Goal: Task Accomplishment & Management: Manage account settings

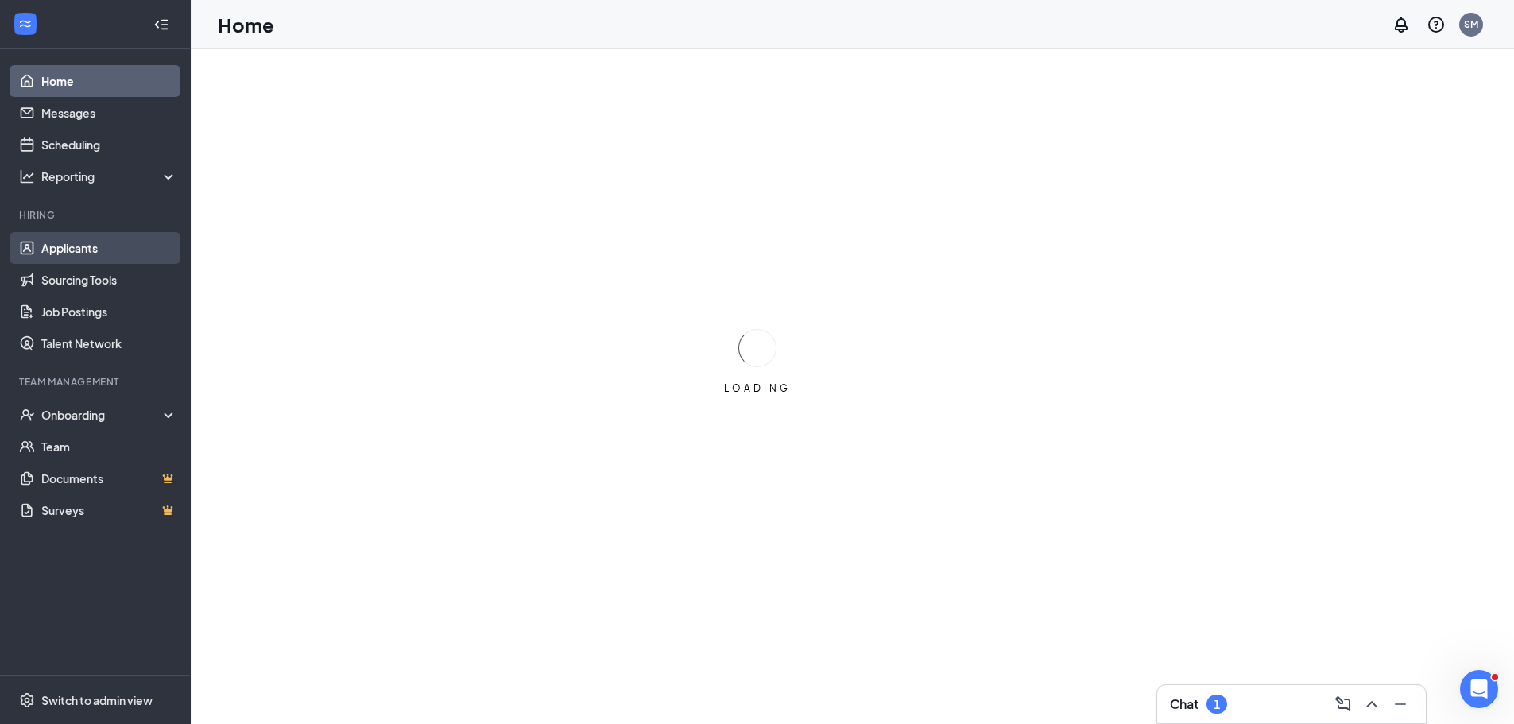
click at [69, 242] on link "Applicants" at bounding box center [109, 248] width 136 height 32
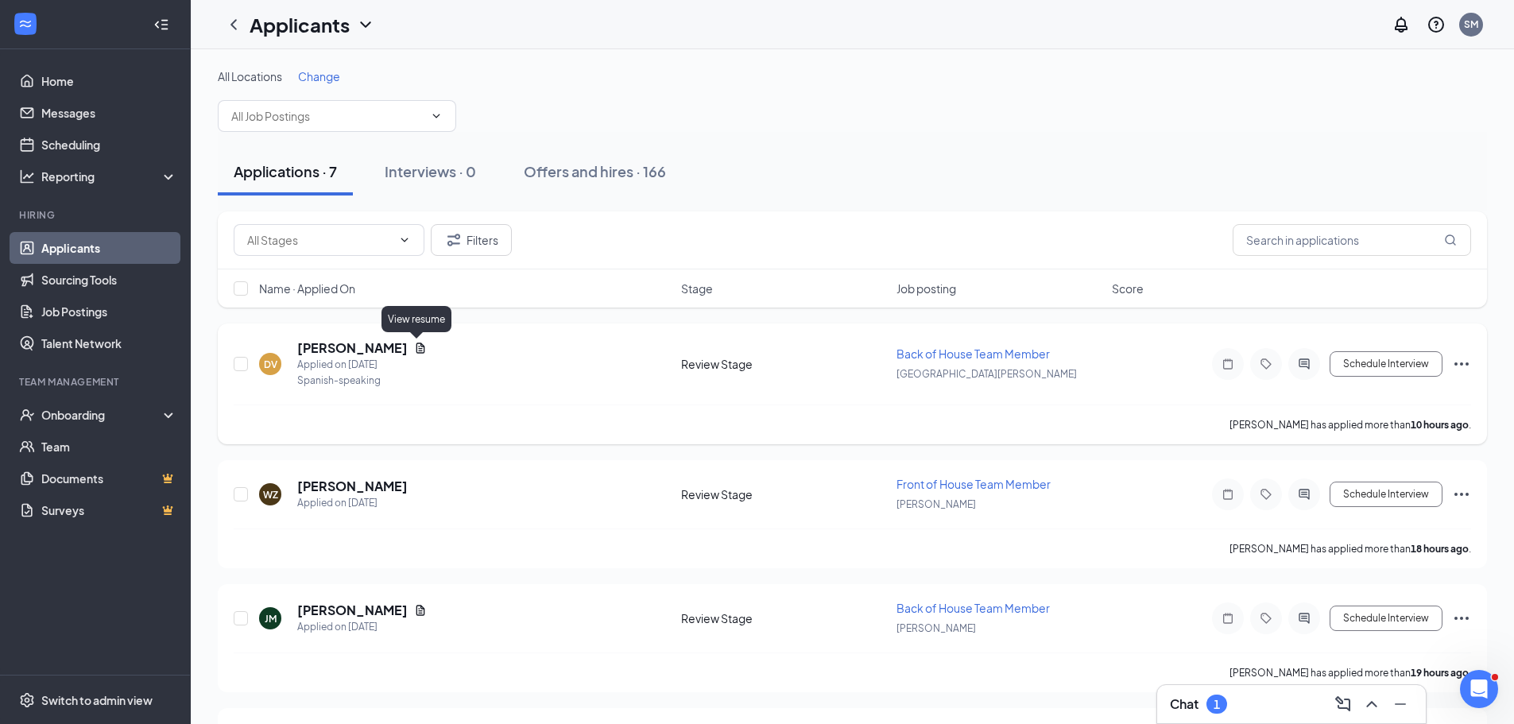
click at [417, 350] on icon "Document" at bounding box center [420, 347] width 9 height 10
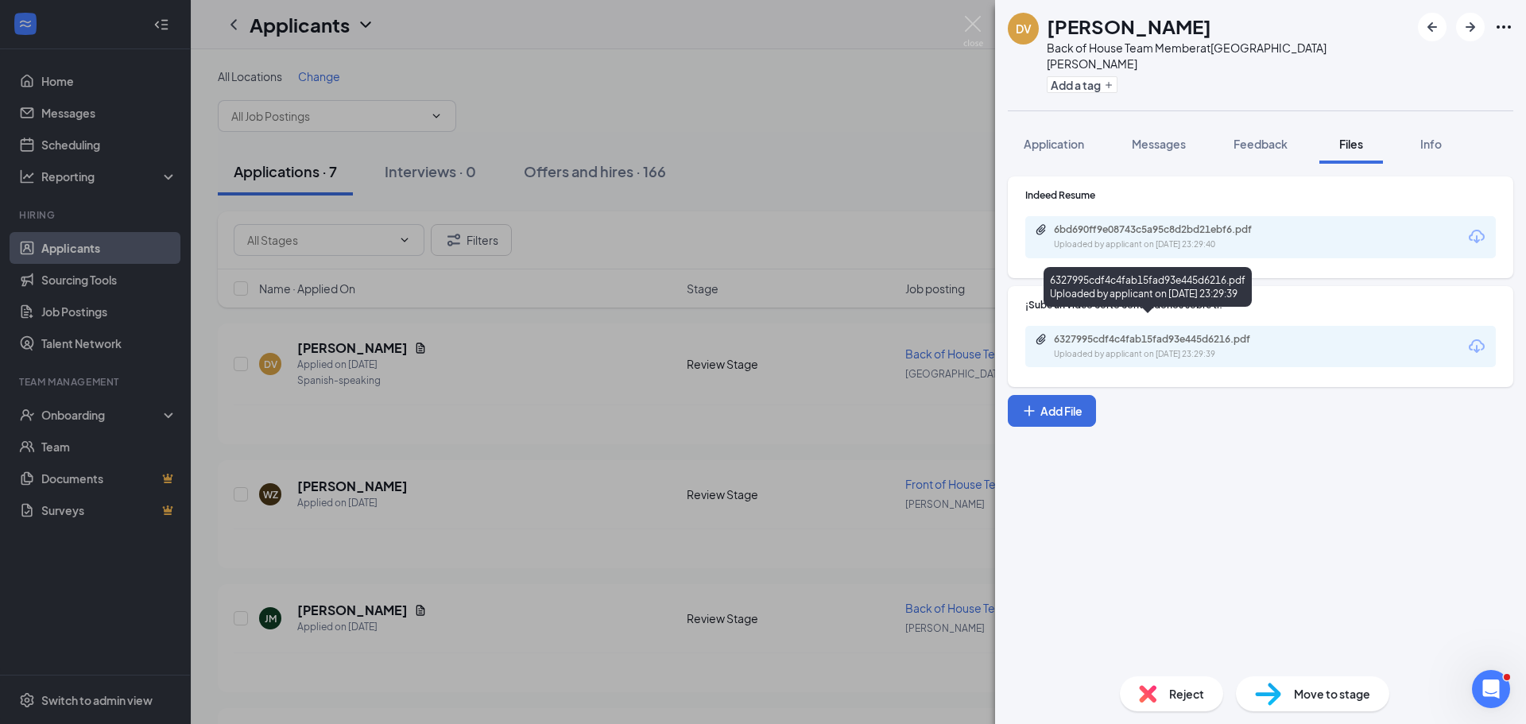
click at [1172, 333] on div "6327995cdf4c4fab15fad93e445d6216.pdf" at bounding box center [1165, 339] width 223 height 13
click at [691, 454] on div "DV [PERSON_NAME] Back of House Team Member at [GEOGRAPHIC_DATA][PERSON_NAME] Ad…" at bounding box center [763, 362] width 1526 height 724
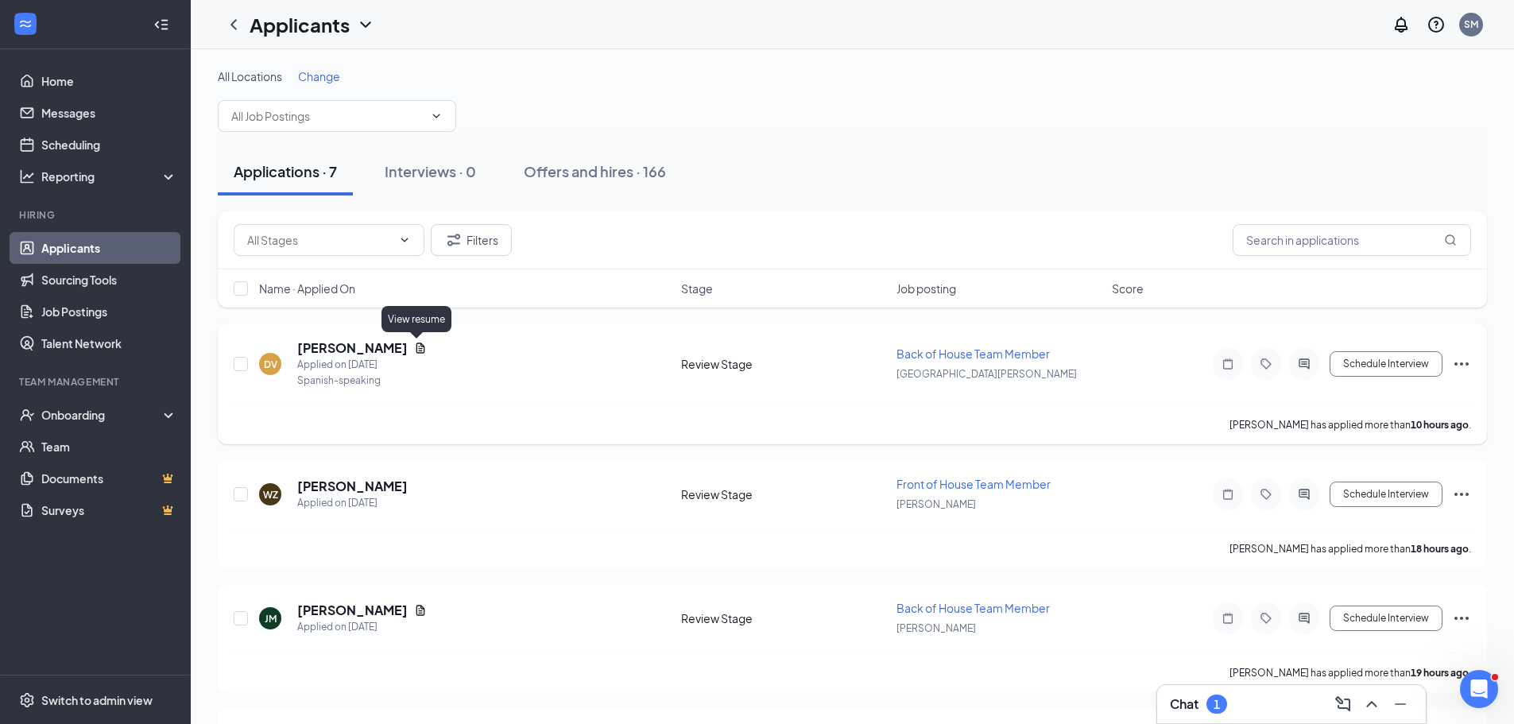
click at [414, 347] on icon "Document" at bounding box center [420, 348] width 13 height 13
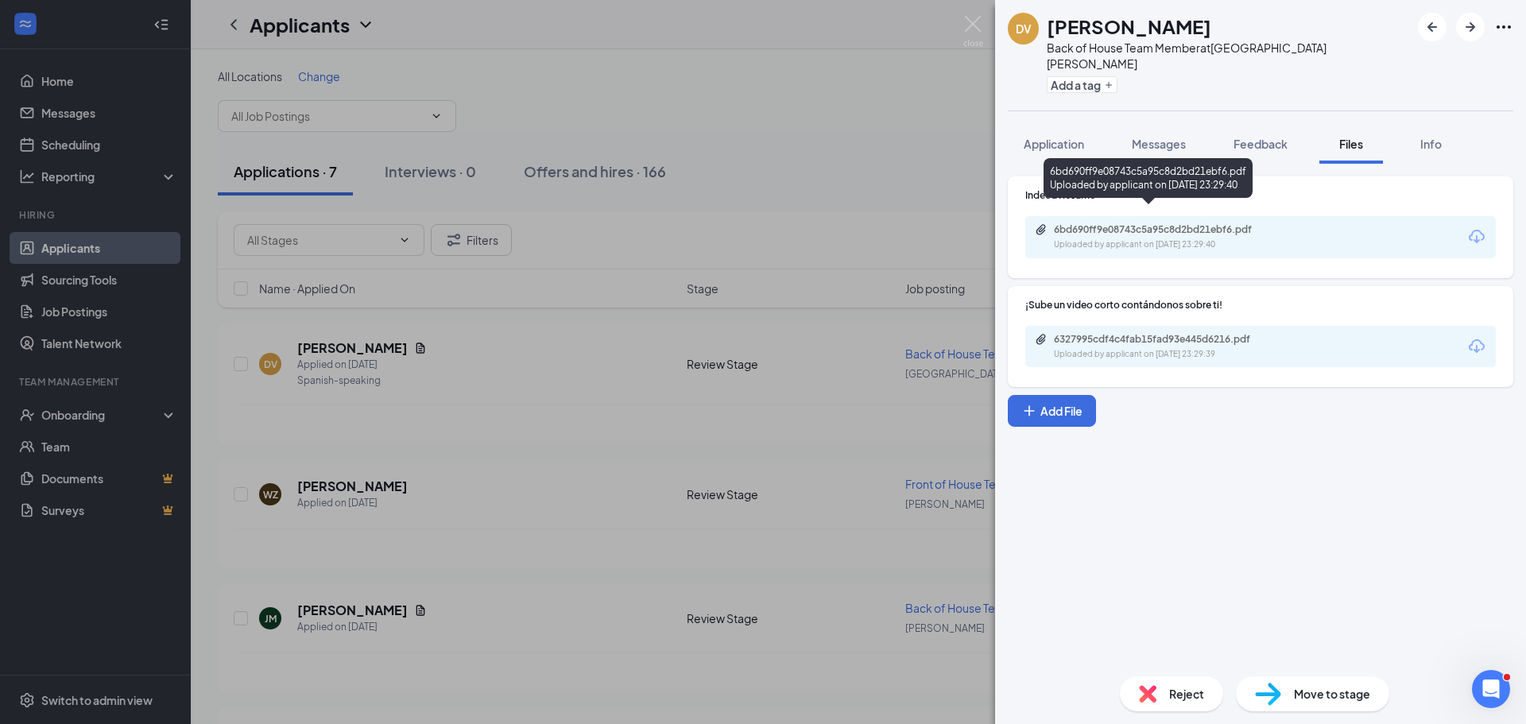
click at [1200, 223] on div "6bd690ff9e08743c5a95c8d2bd21ebf6.pdf Uploaded by applicant on [DATE] 23:29:40" at bounding box center [1163, 237] width 257 height 28
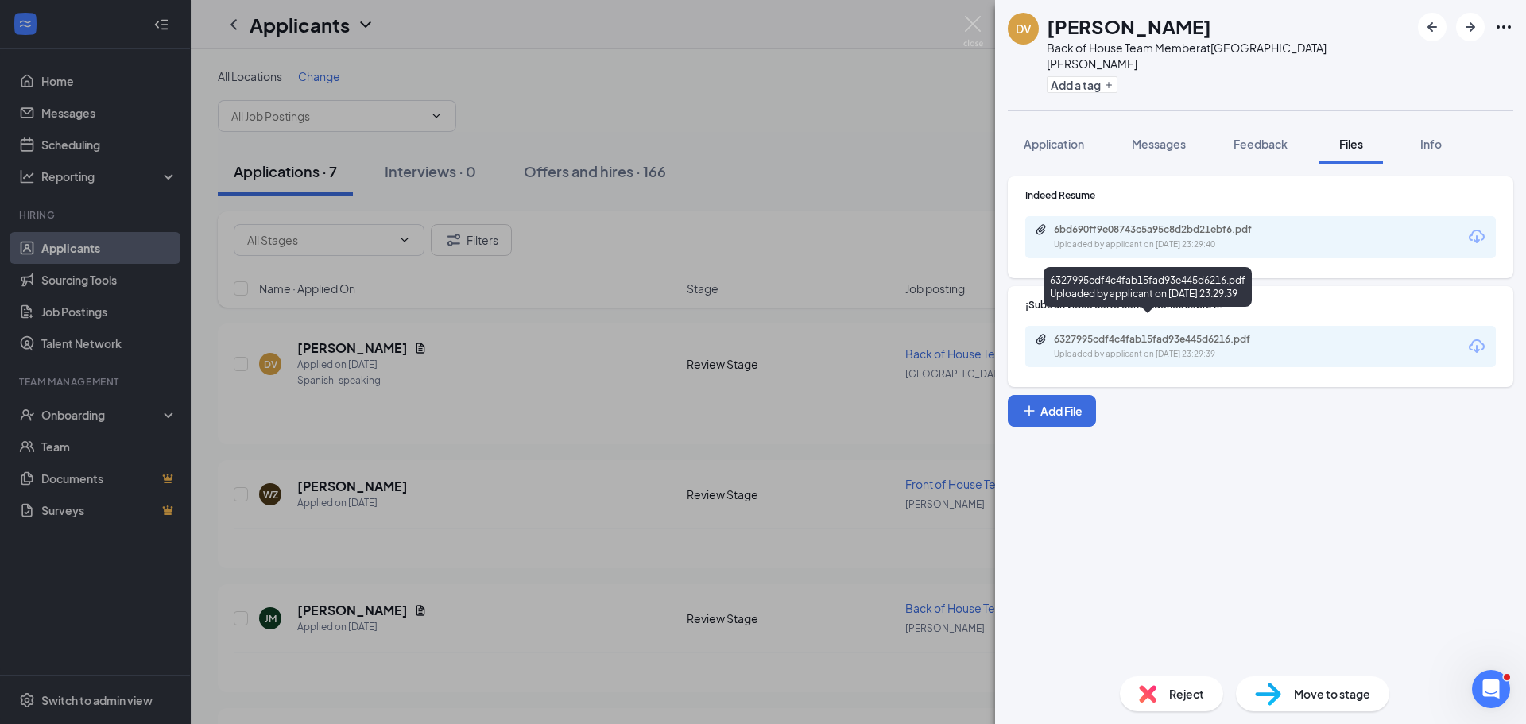
click at [1099, 333] on div "6327995cdf4c4fab15fad93e445d6216.pdf" at bounding box center [1165, 339] width 223 height 13
click at [548, 372] on div "DV [PERSON_NAME] Back of House Team Member at [GEOGRAPHIC_DATA][PERSON_NAME] Ad…" at bounding box center [763, 362] width 1526 height 724
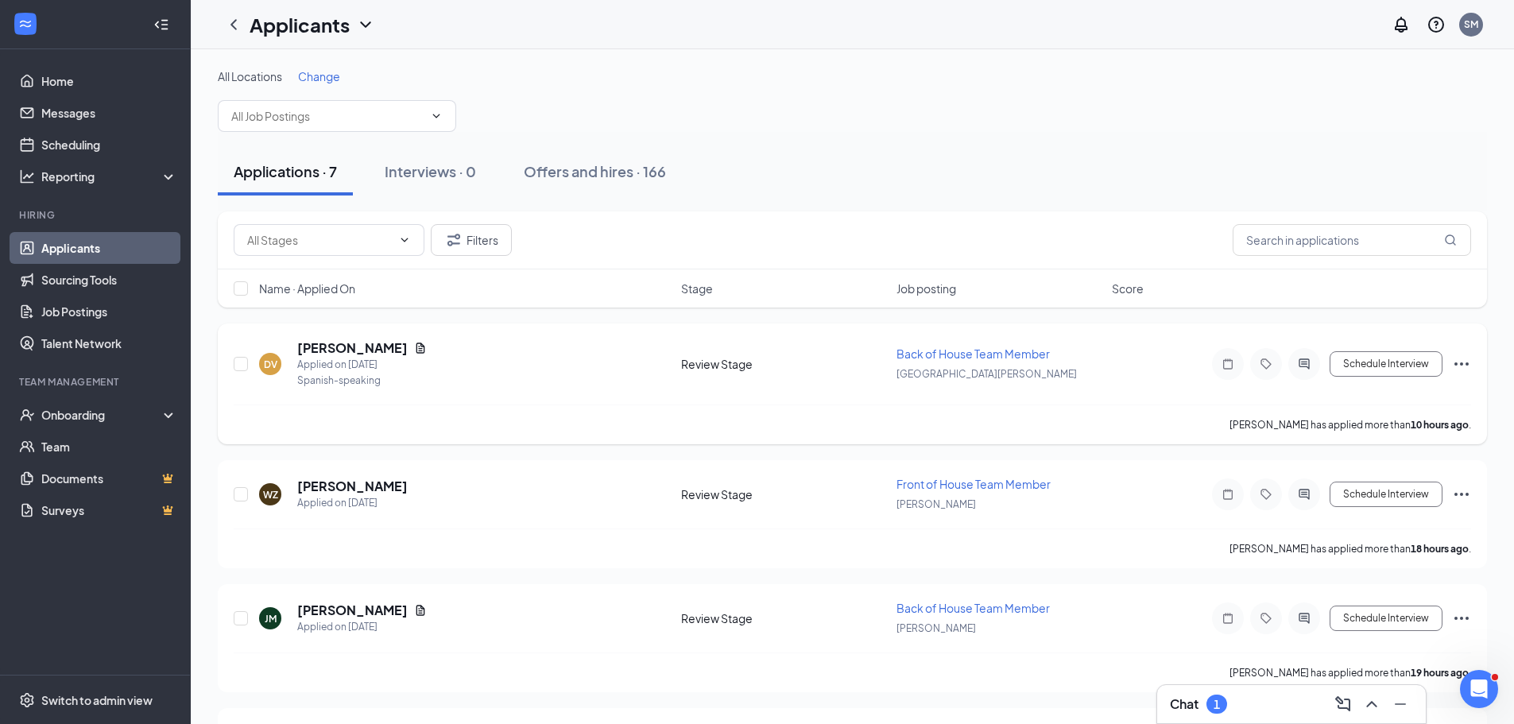
click at [442, 347] on div "DV [PERSON_NAME] Applied on [DATE] Spanish-speaking" at bounding box center [465, 363] width 412 height 49
click at [386, 344] on h5 "[PERSON_NAME]" at bounding box center [352, 347] width 110 height 17
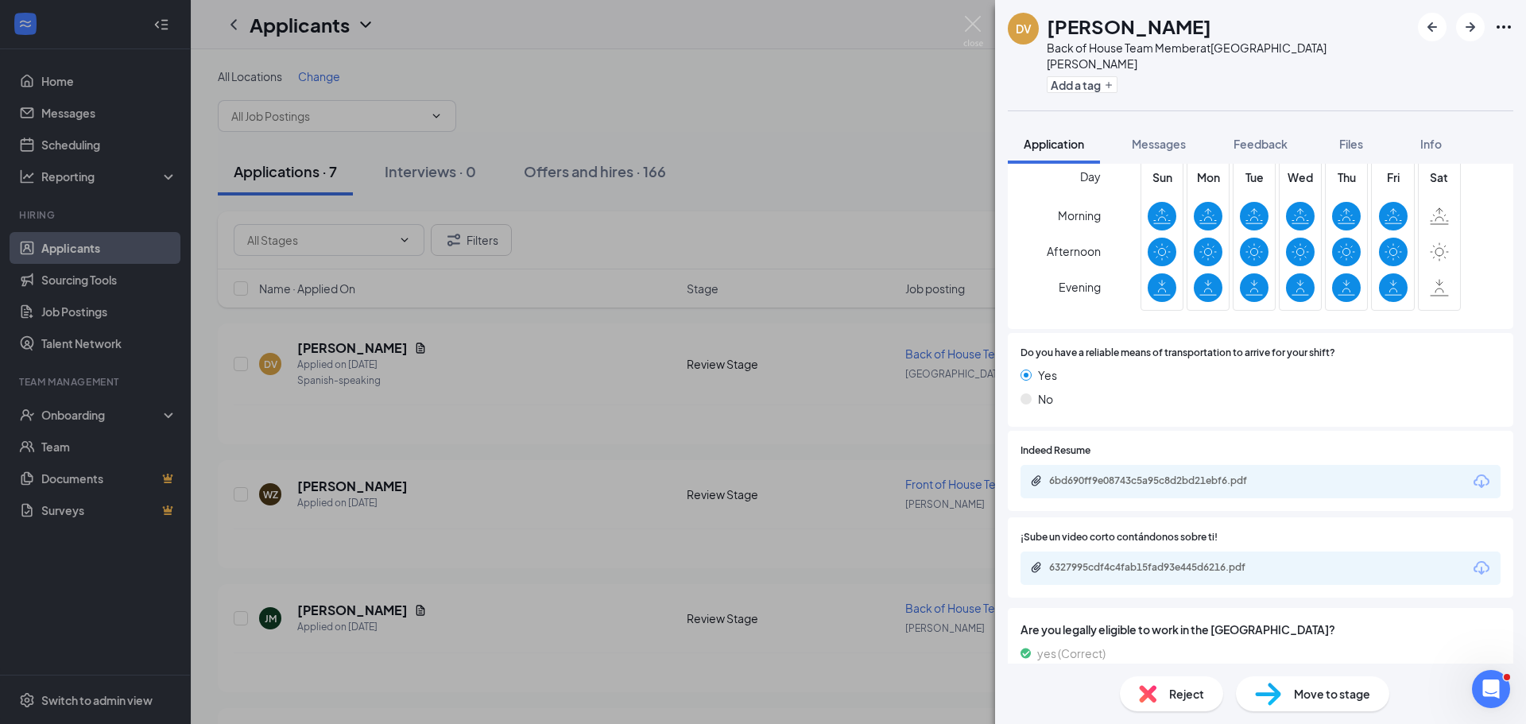
scroll to position [1541, 0]
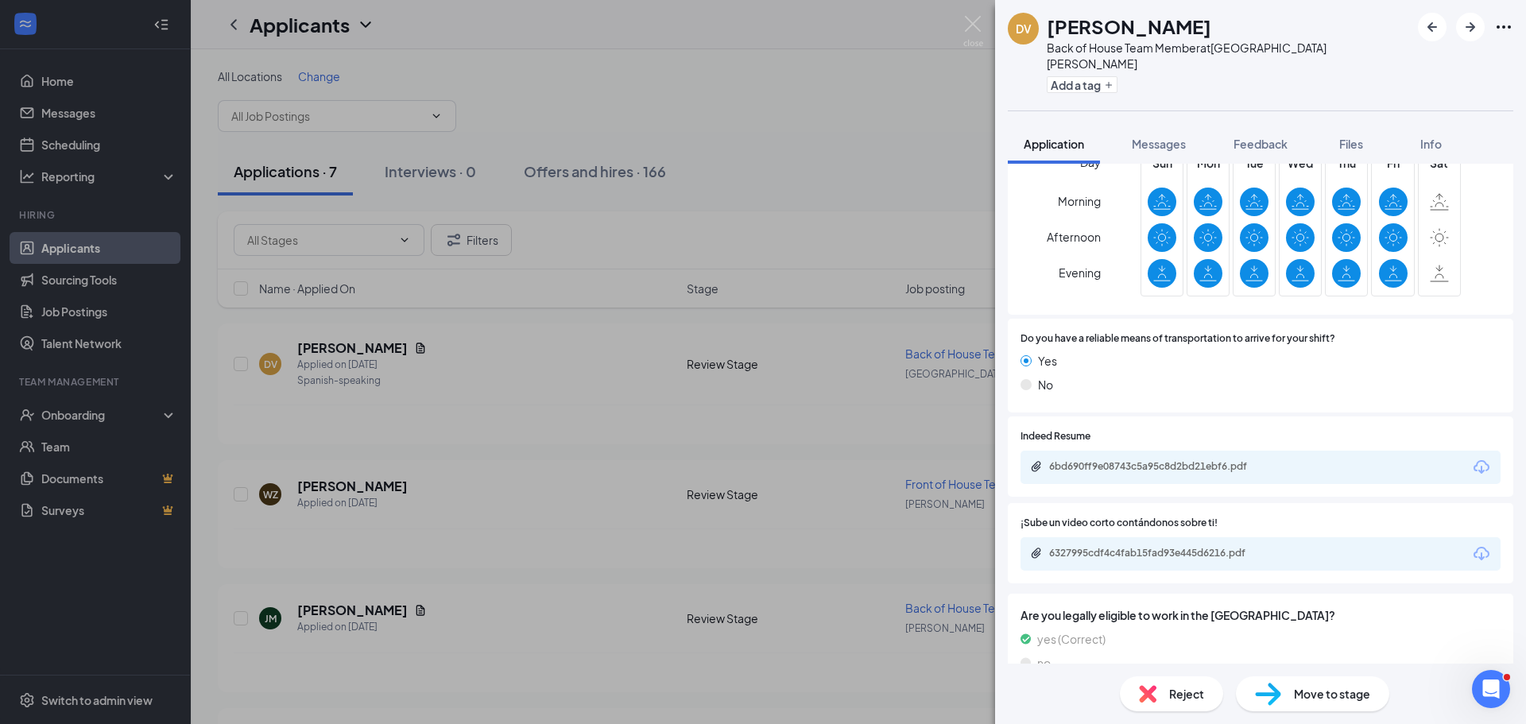
click at [413, 410] on div "DV [PERSON_NAME] Back of House Team Member at [GEOGRAPHIC_DATA][PERSON_NAME] Ad…" at bounding box center [763, 362] width 1526 height 724
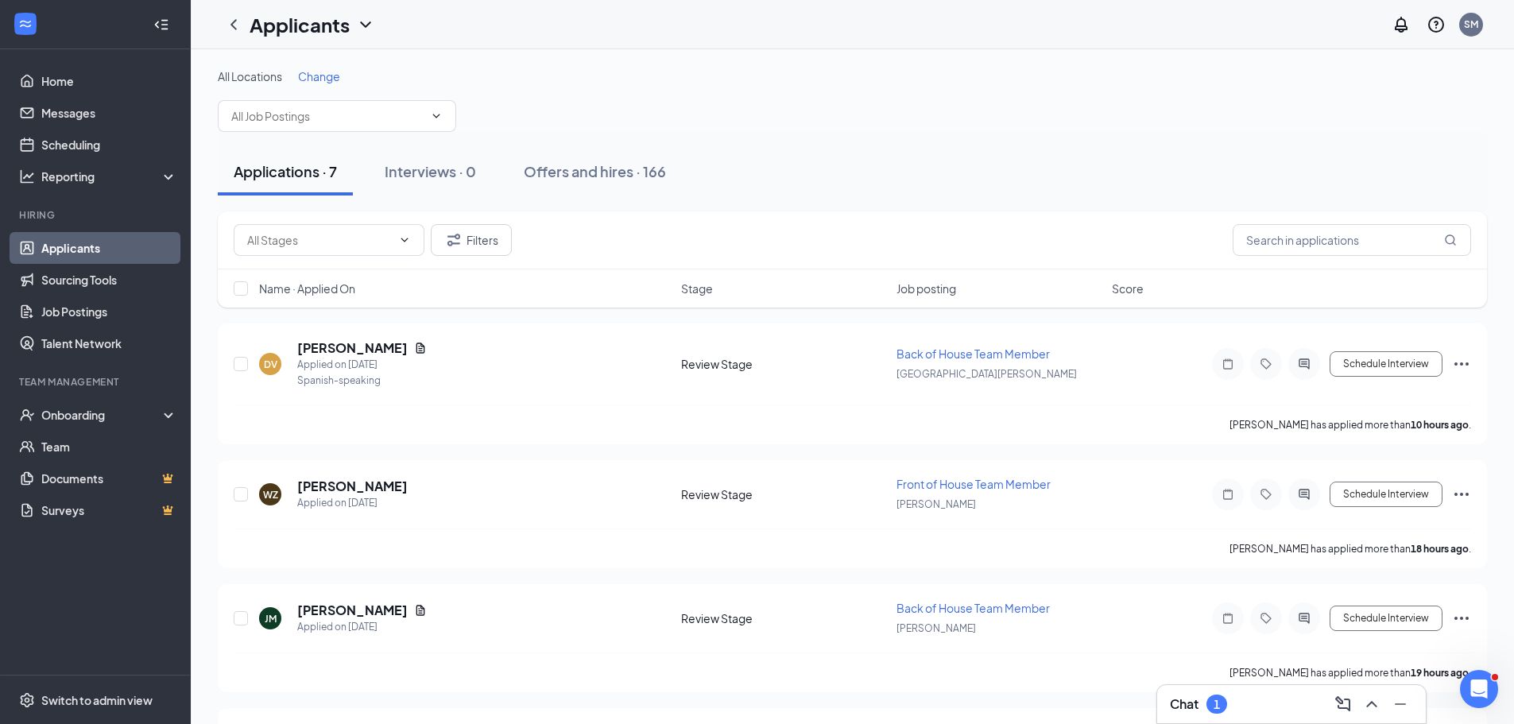
click at [310, 78] on span "Change" at bounding box center [319, 76] width 42 height 14
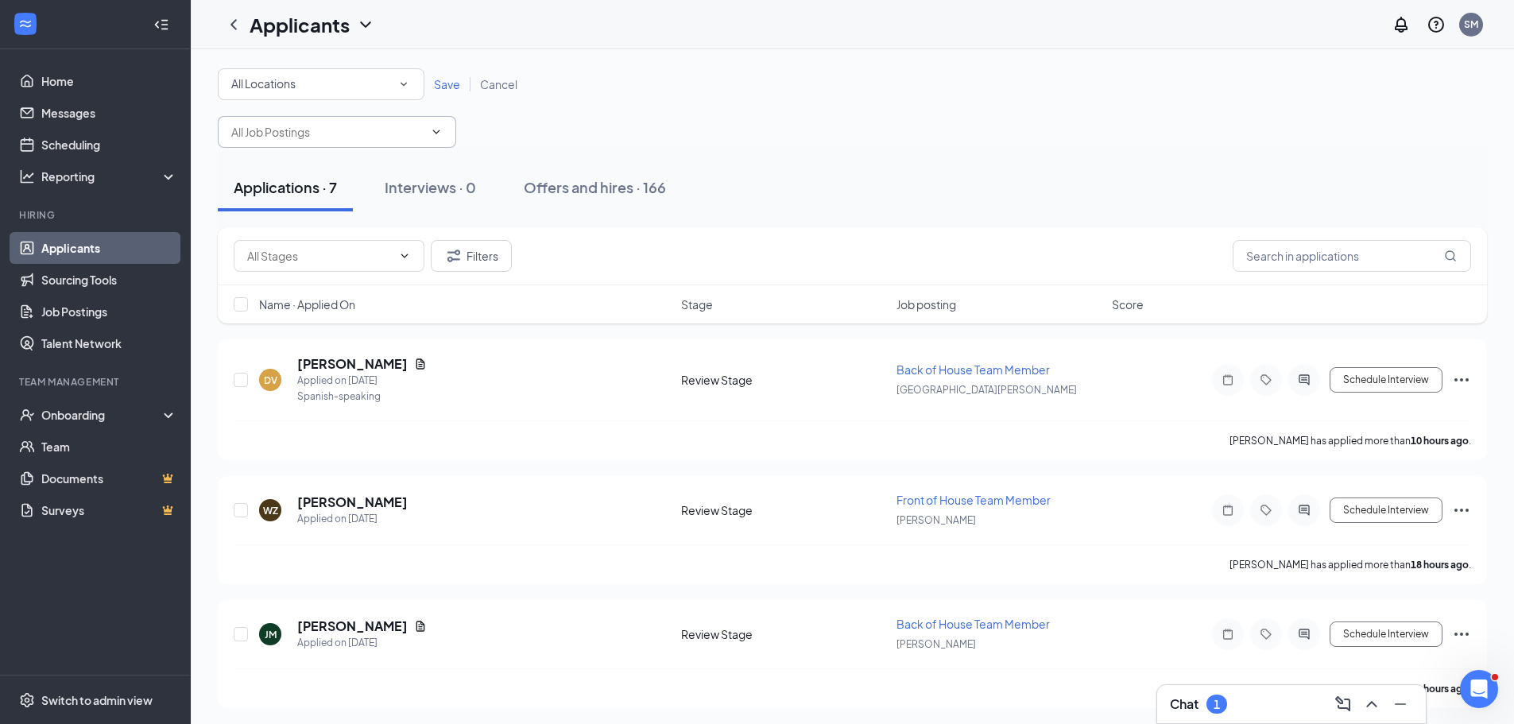
click at [335, 133] on input "text" at bounding box center [327, 131] width 192 height 17
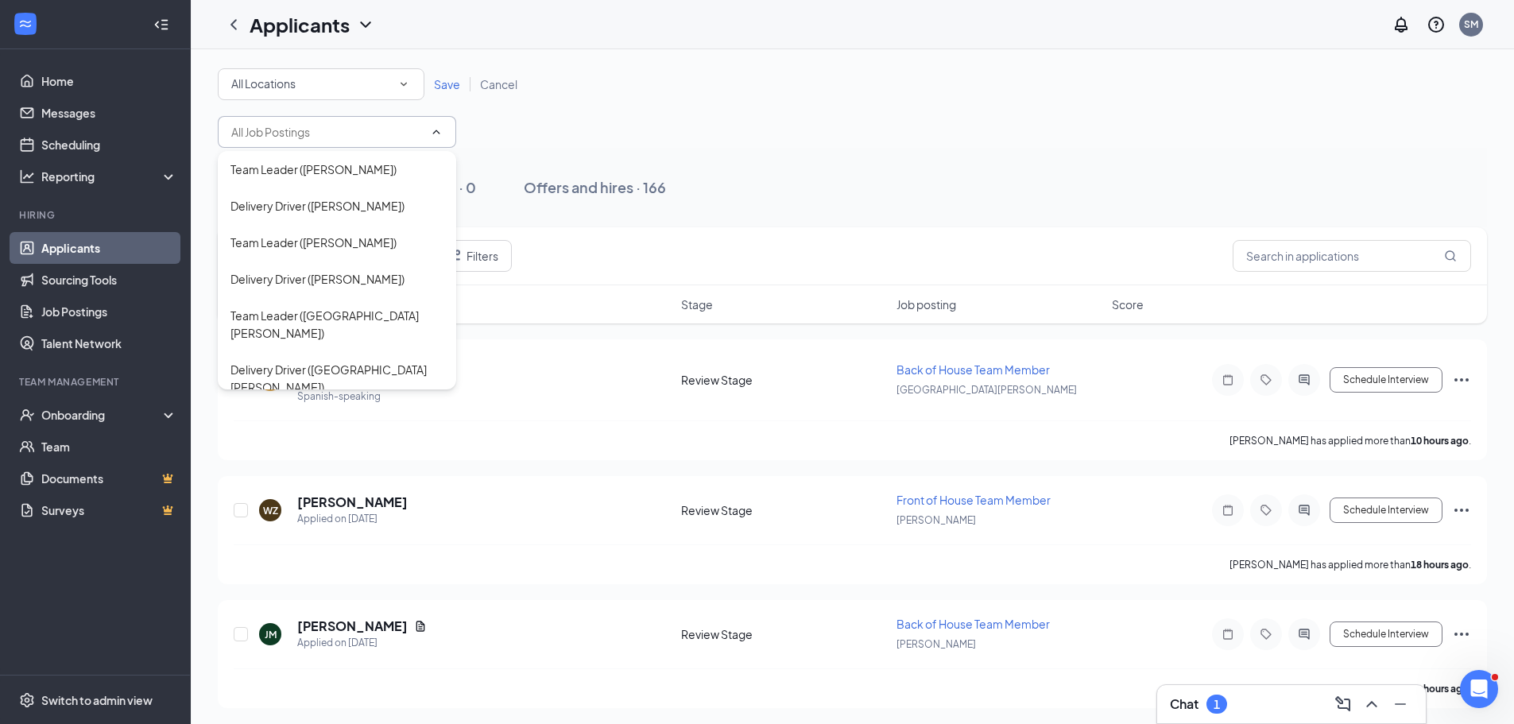
click at [335, 133] on input "text" at bounding box center [327, 131] width 192 height 17
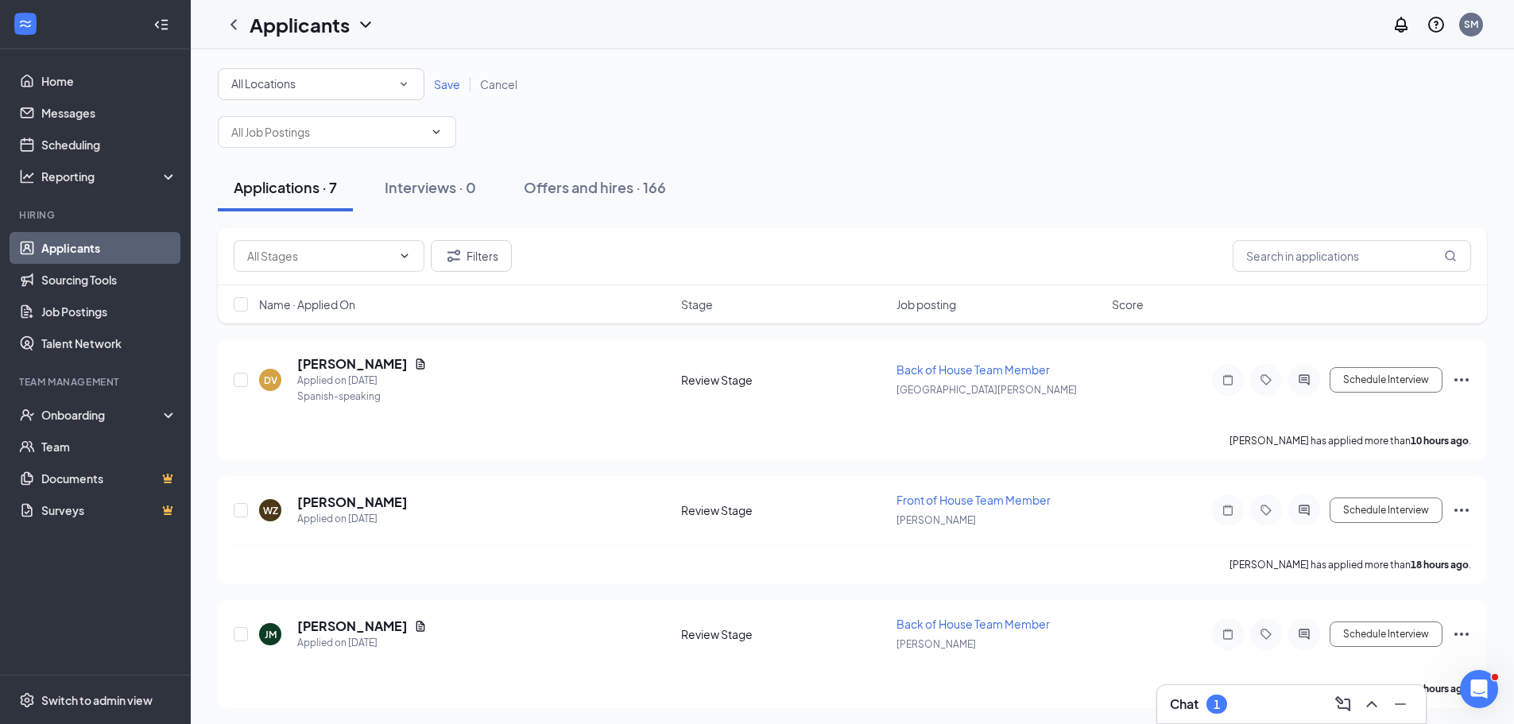
click at [348, 72] on div "All Locations All Locations" at bounding box center [321, 84] width 207 height 32
click at [304, 182] on li "[PERSON_NAME]" at bounding box center [321, 167] width 207 height 38
click at [442, 91] on span "Save" at bounding box center [447, 84] width 26 height 14
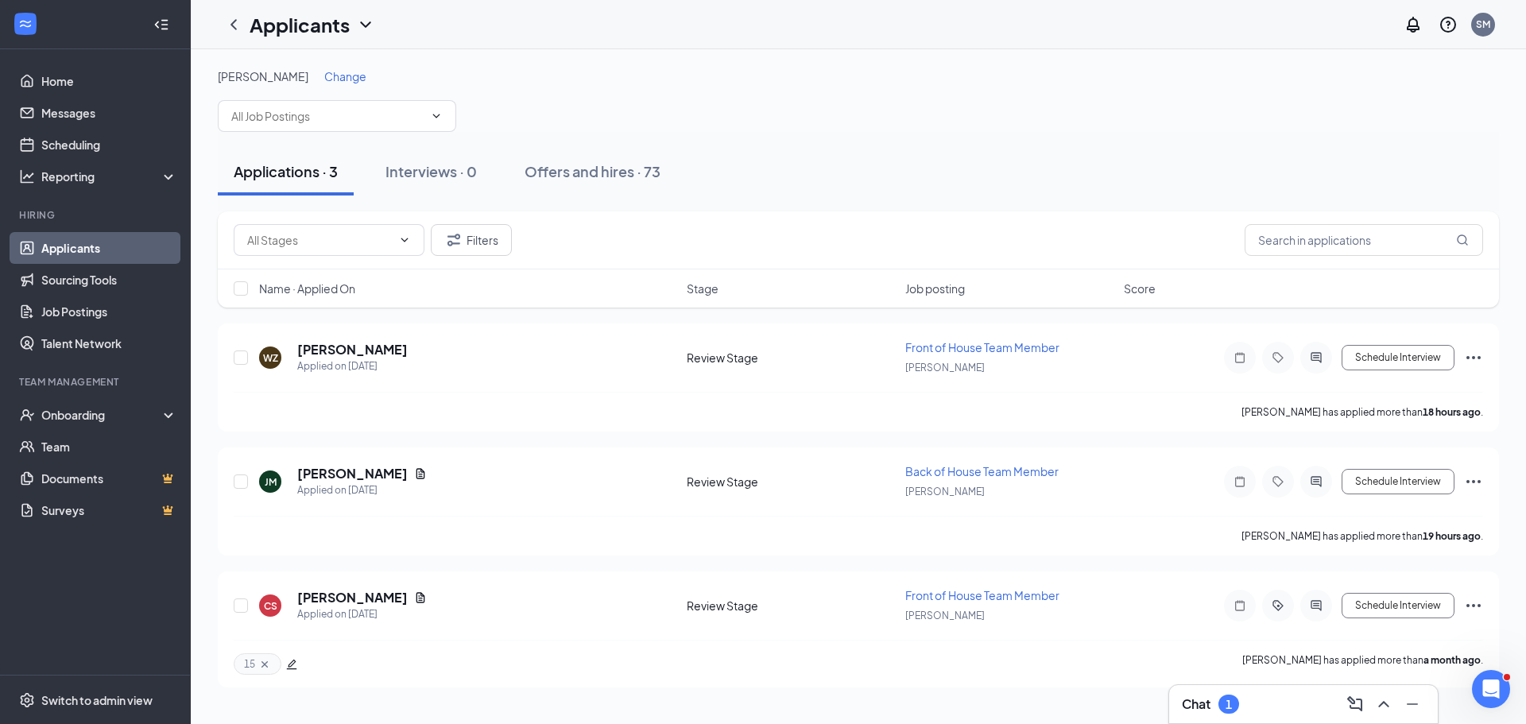
click at [324, 72] on span "Change" at bounding box center [345, 76] width 42 height 14
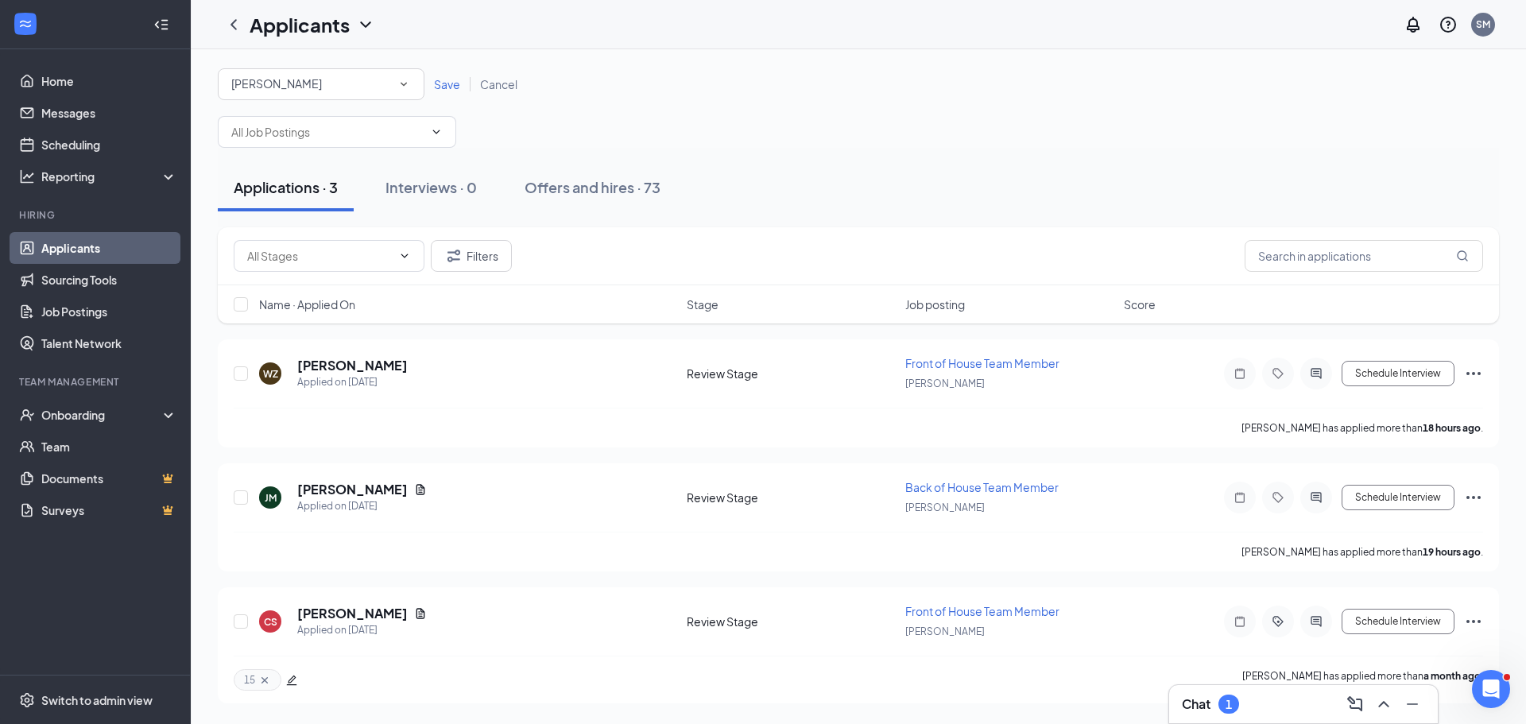
click at [317, 72] on div "All Locations [PERSON_NAME]" at bounding box center [321, 84] width 207 height 32
click at [575, 92] on div "All Locations [PERSON_NAME] Save Cancel" at bounding box center [858, 84] width 1281 height 32
click at [344, 488] on h5 "[PERSON_NAME]" at bounding box center [352, 489] width 110 height 17
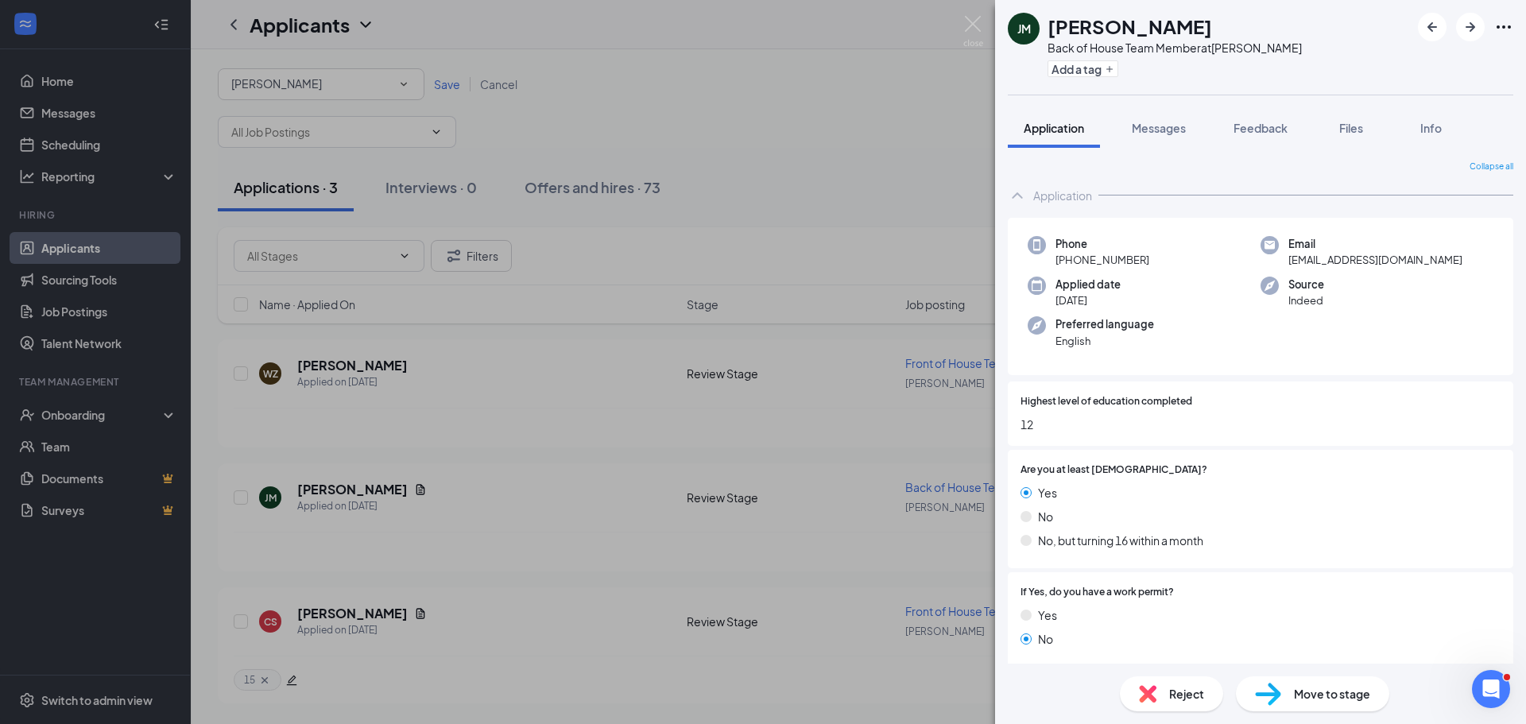
click at [385, 487] on div "[PERSON_NAME] Back of House Team Member at [PERSON_NAME] Add a tag Application …" at bounding box center [763, 362] width 1526 height 724
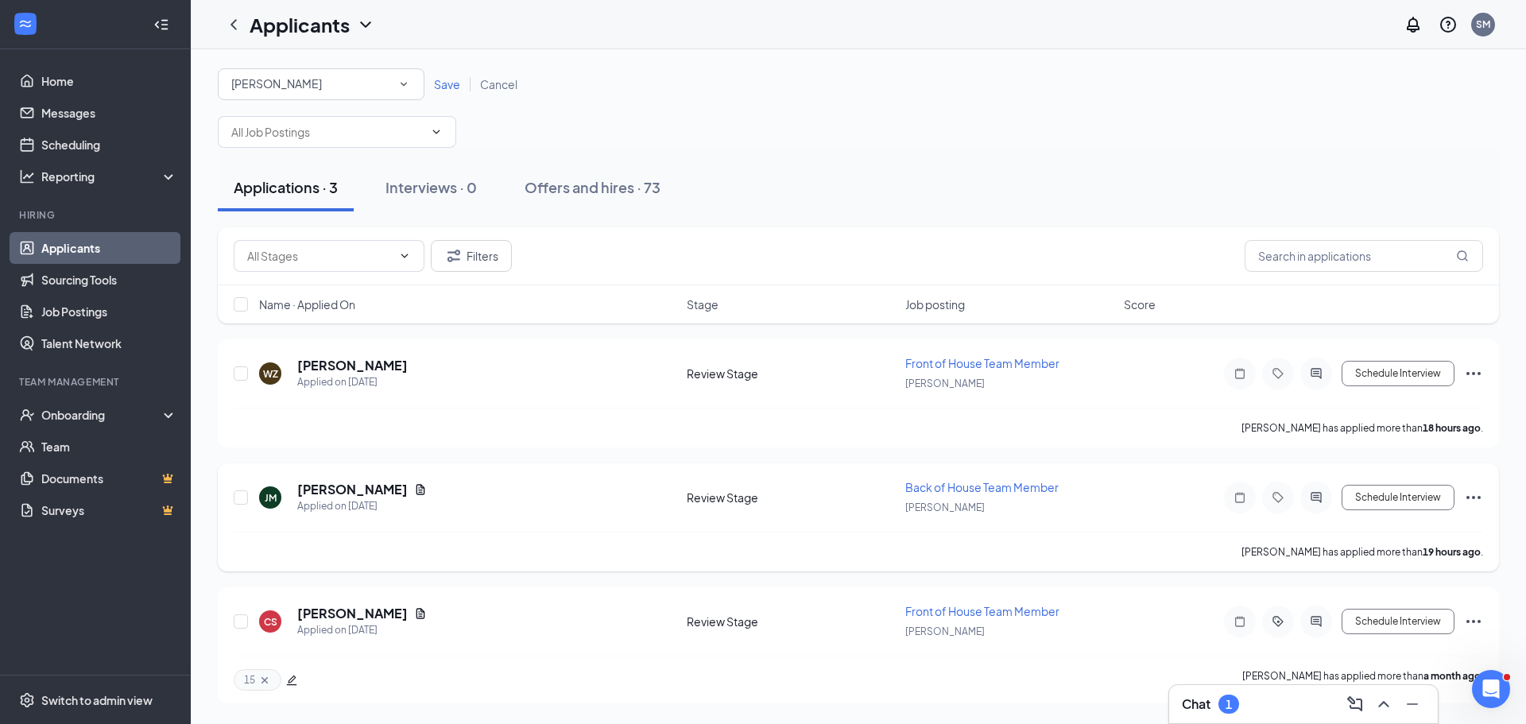
click at [416, 487] on icon "Document" at bounding box center [420, 489] width 9 height 10
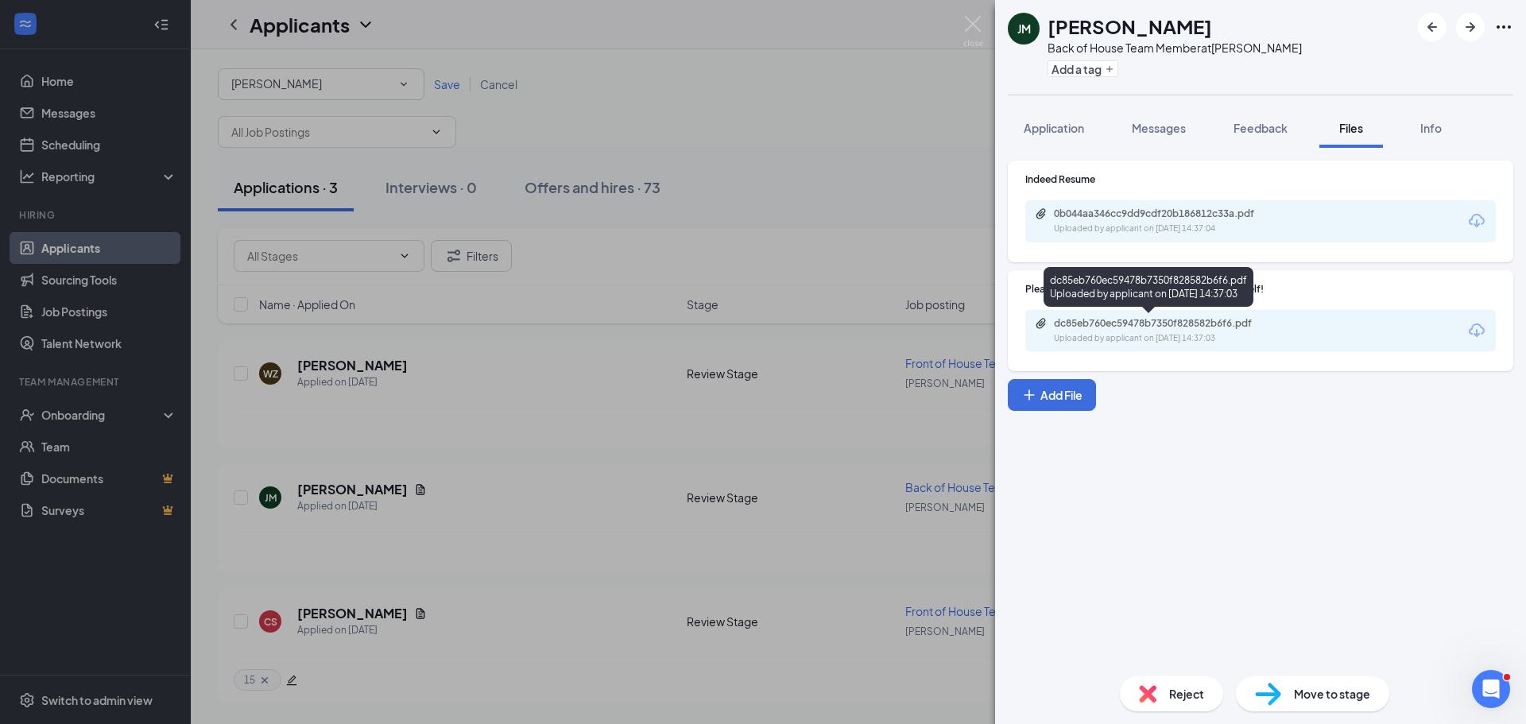
click at [1154, 331] on div "dc85eb760ec59478b7350f828582b6f6.pdf Uploaded by applicant on [DATE] 14:37:03" at bounding box center [1163, 331] width 257 height 28
click at [396, 486] on div "[PERSON_NAME] Back of House Team Member at [PERSON_NAME] Add a tag Application …" at bounding box center [763, 362] width 1526 height 724
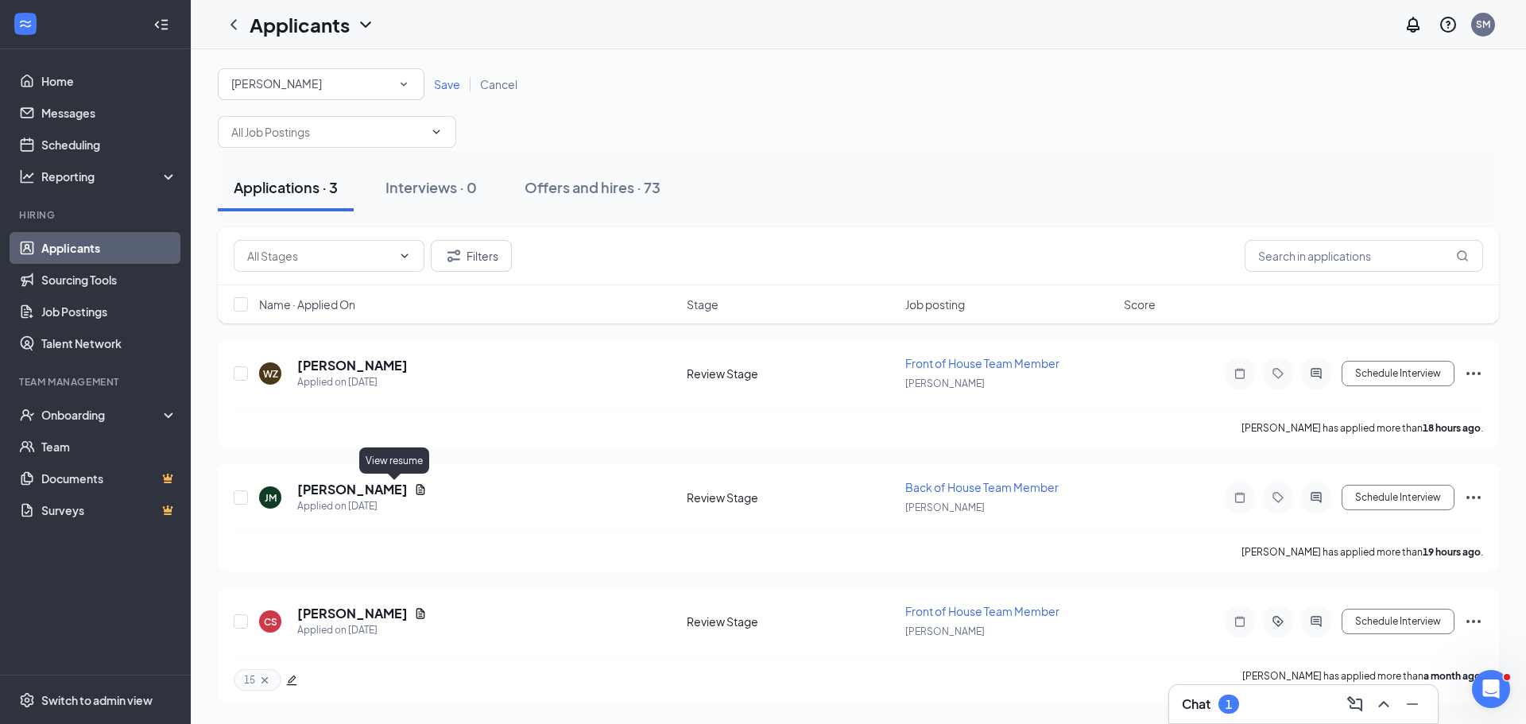
click at [416, 486] on icon "Document" at bounding box center [420, 489] width 9 height 10
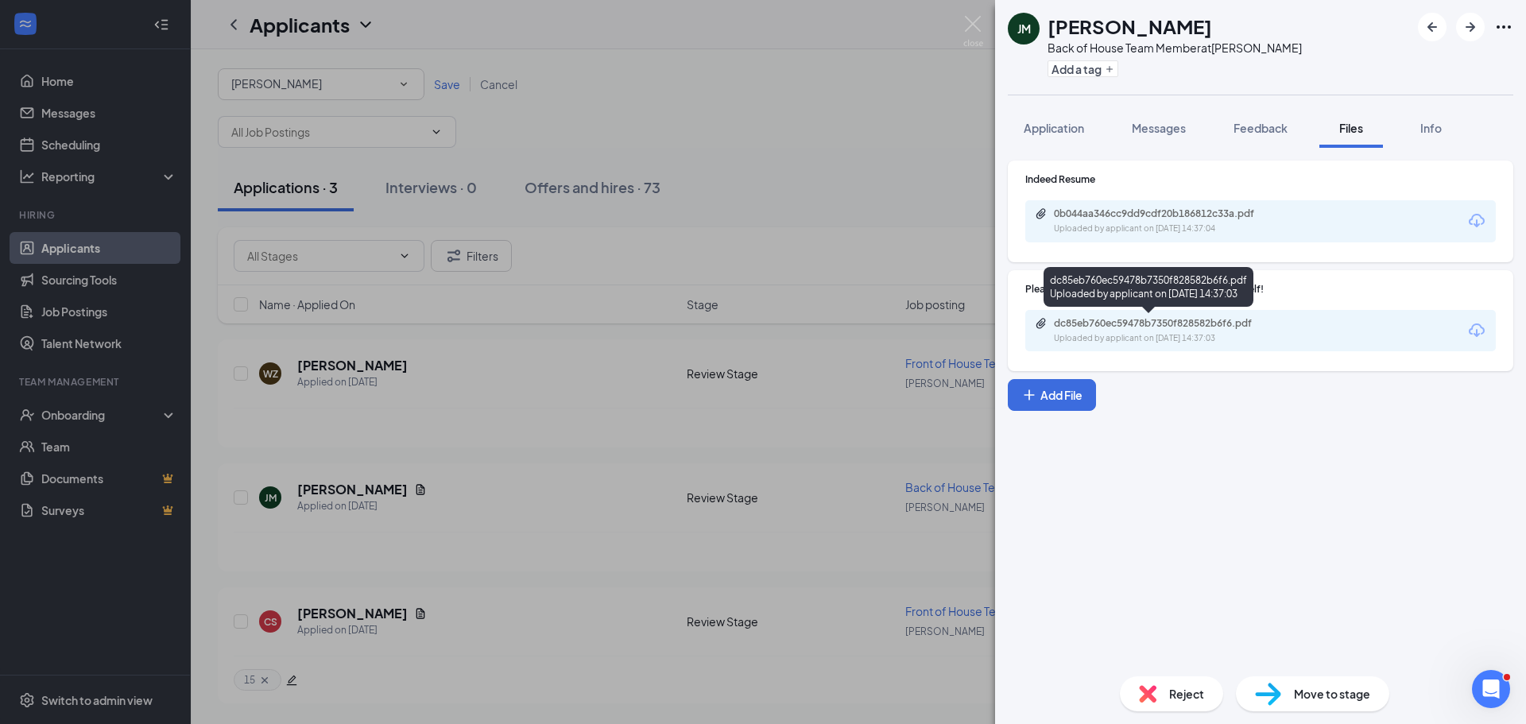
click at [1172, 338] on div "Uploaded by applicant on [DATE] 14:37:03" at bounding box center [1173, 338] width 238 height 13
click at [1045, 114] on button "Application" at bounding box center [1054, 128] width 92 height 40
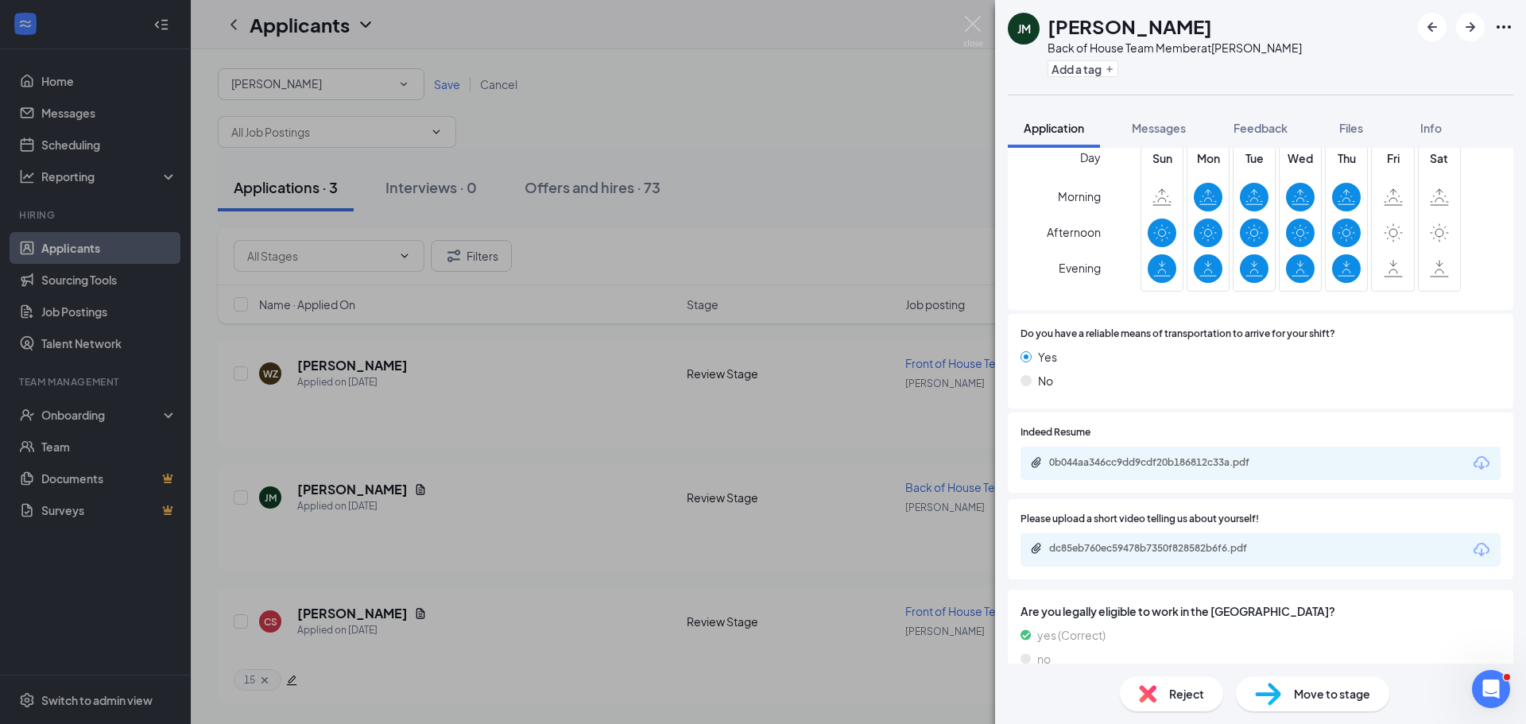
scroll to position [1592, 0]
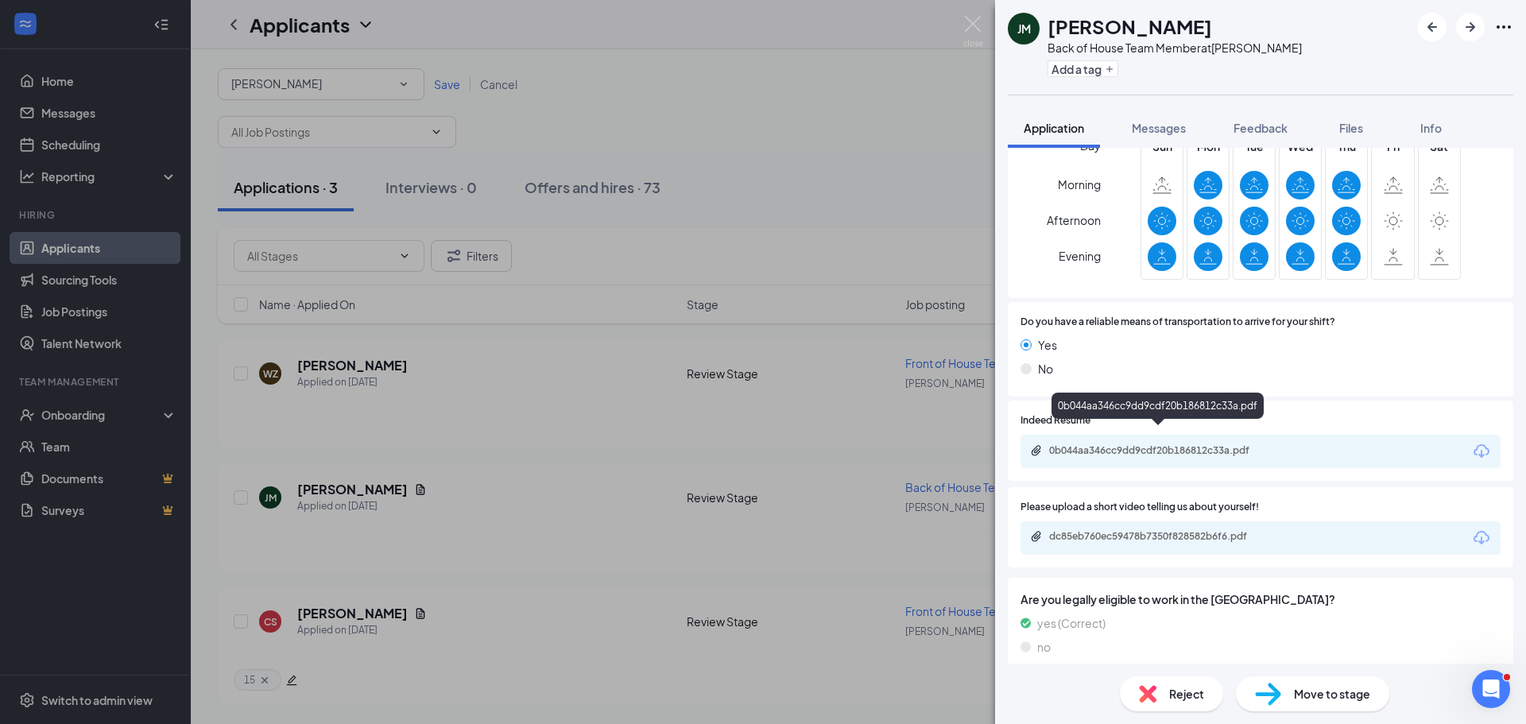
click at [1124, 444] on div "0b044aa346cc9dd9cdf20b186812c33a.pdf" at bounding box center [1160, 450] width 223 height 13
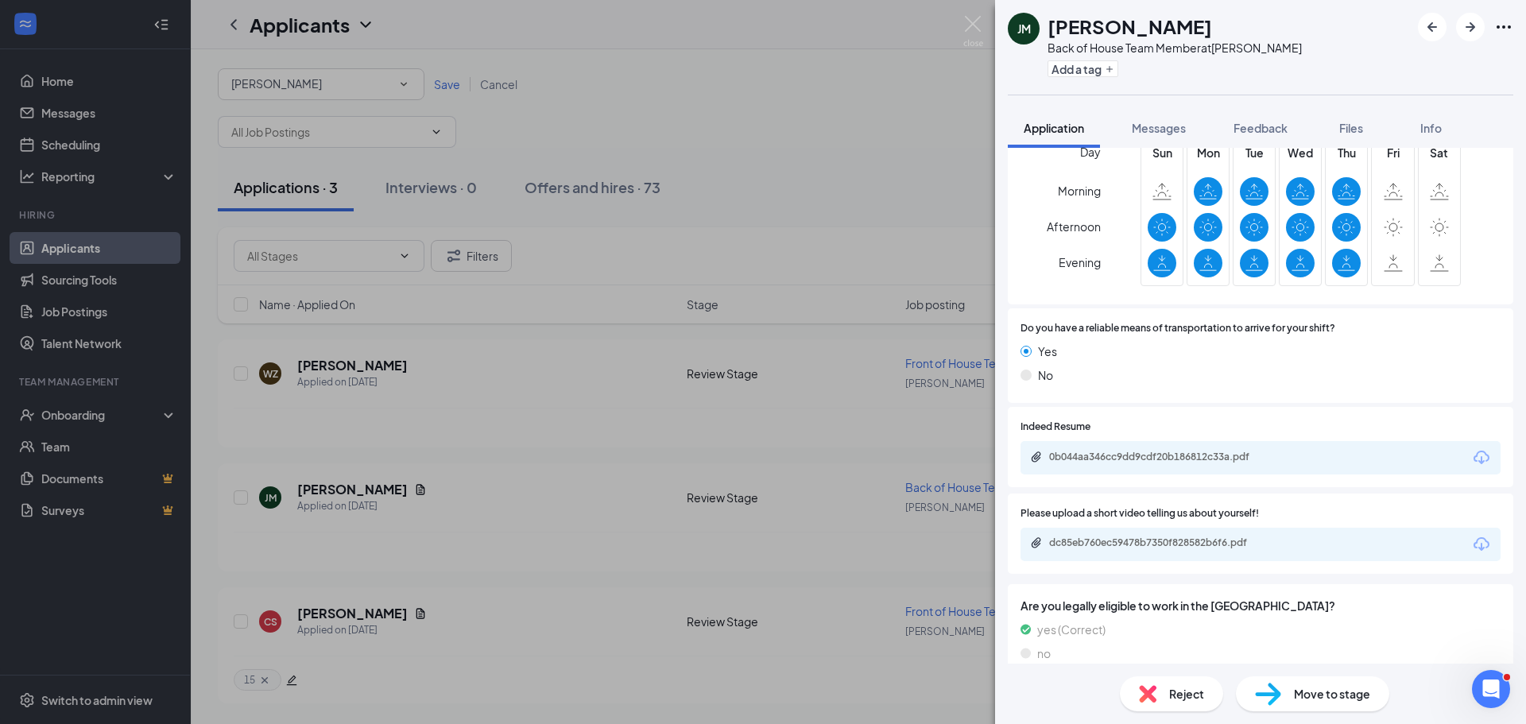
click at [358, 505] on div "[PERSON_NAME] Back of House Team Member at [PERSON_NAME] Add a tag Application …" at bounding box center [763, 362] width 1526 height 724
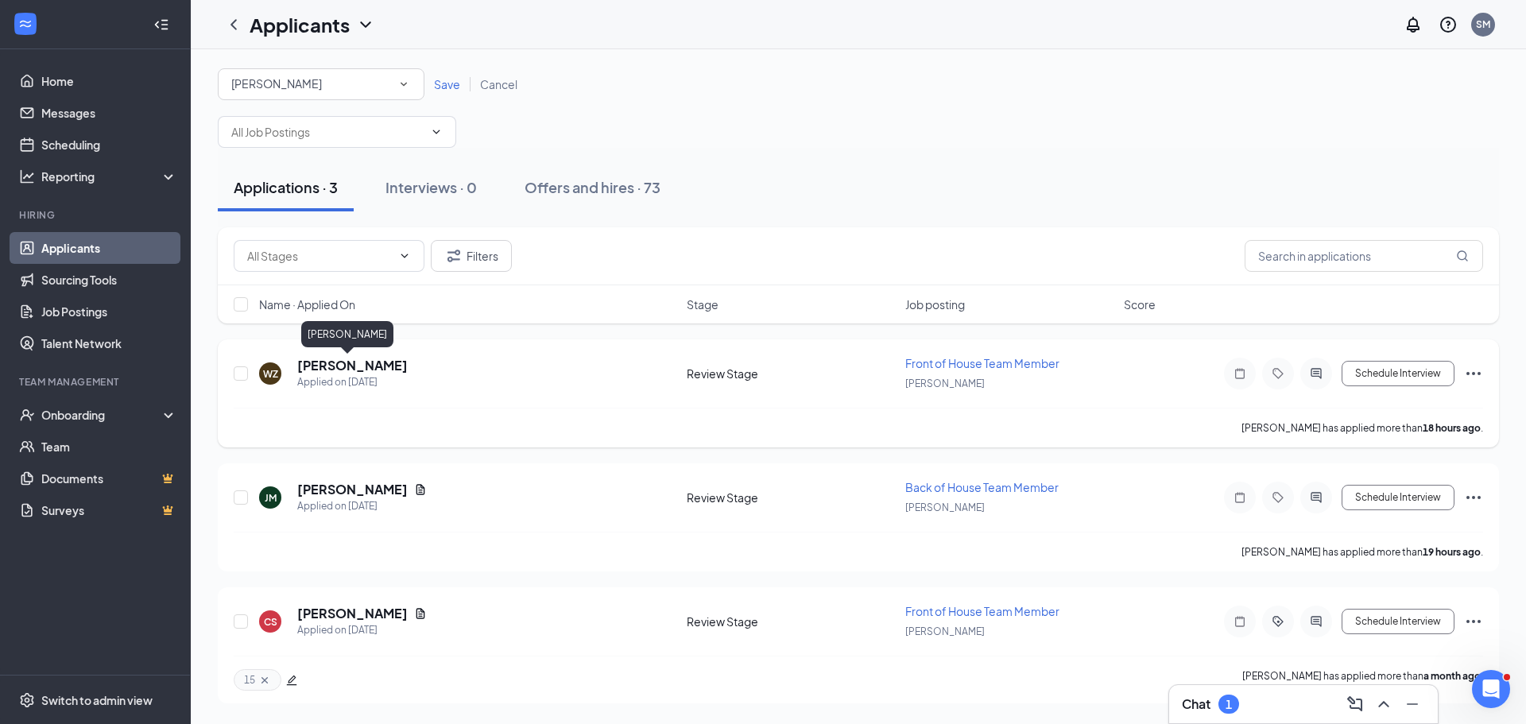
click at [366, 359] on h5 "[PERSON_NAME]" at bounding box center [352, 365] width 110 height 17
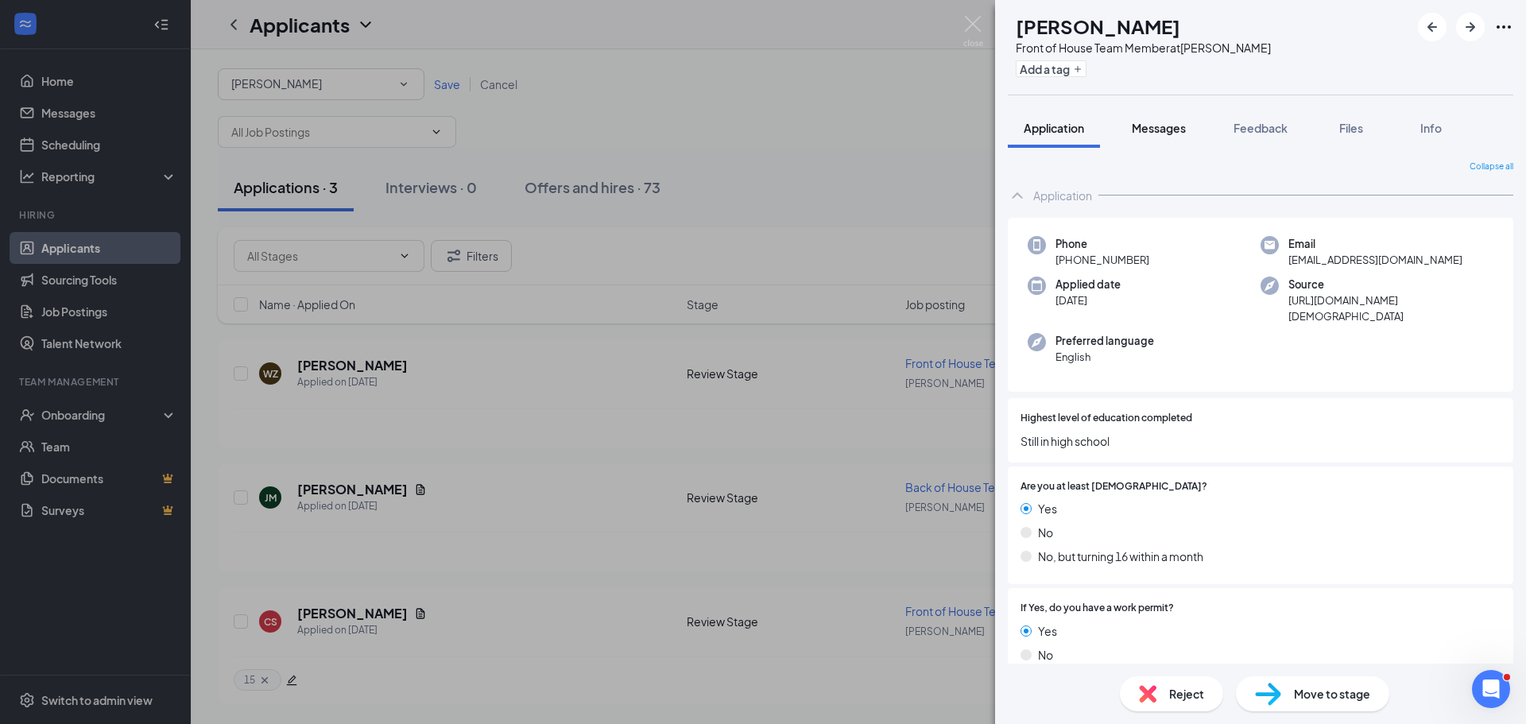
click at [1145, 121] on span "Messages" at bounding box center [1159, 128] width 54 height 14
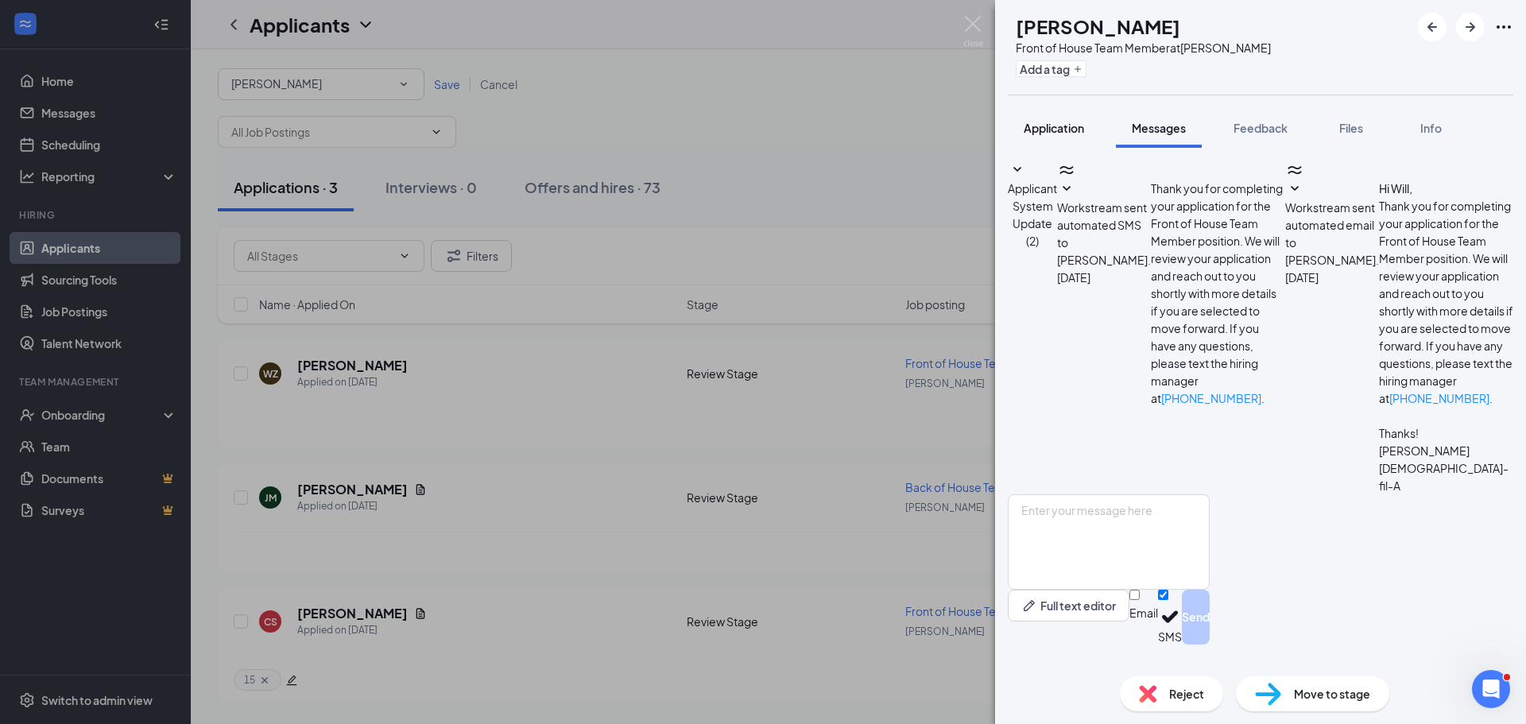
click at [1076, 131] on span "Application" at bounding box center [1054, 128] width 60 height 14
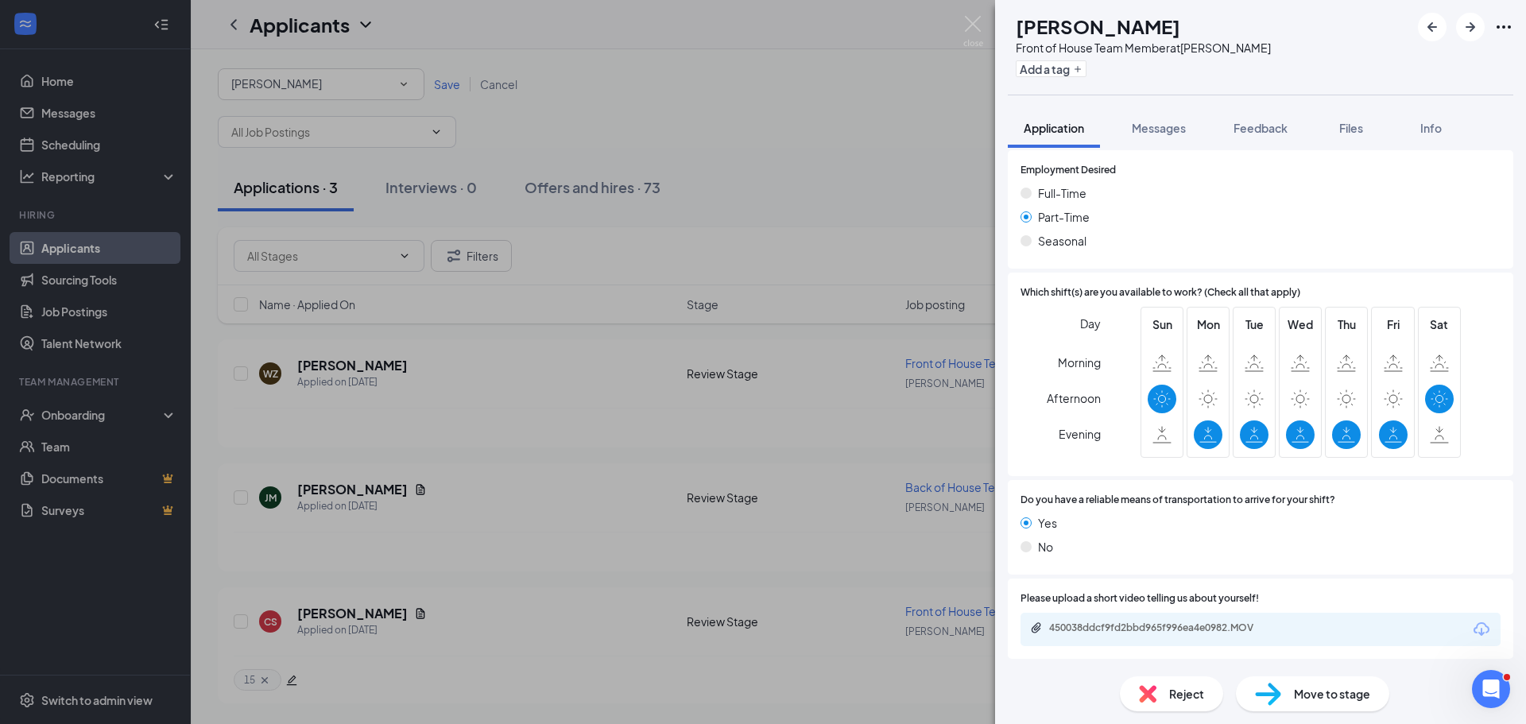
scroll to position [1505, 0]
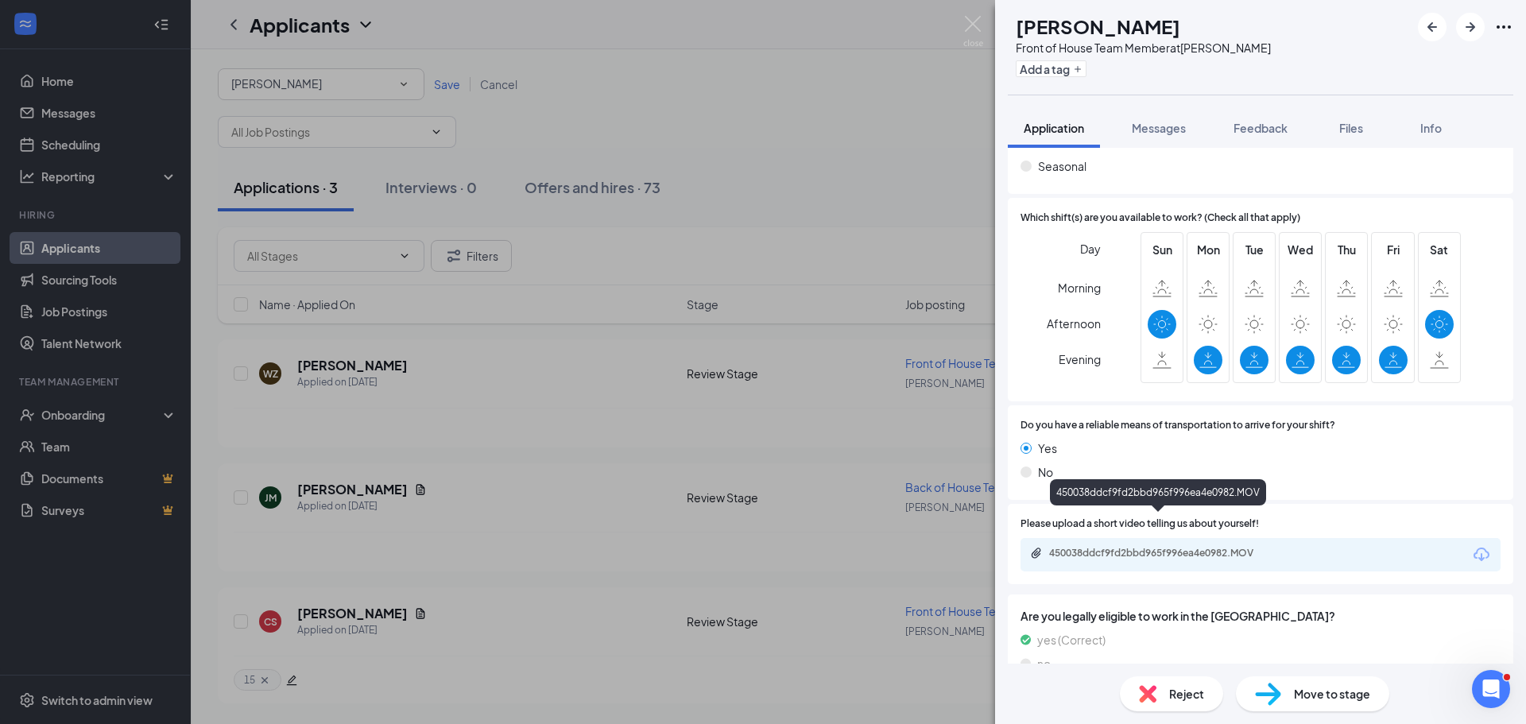
click at [1167, 547] on div "450038ddcf9fd2bbd965f996ea4e0982.MOV" at bounding box center [1160, 553] width 223 height 13
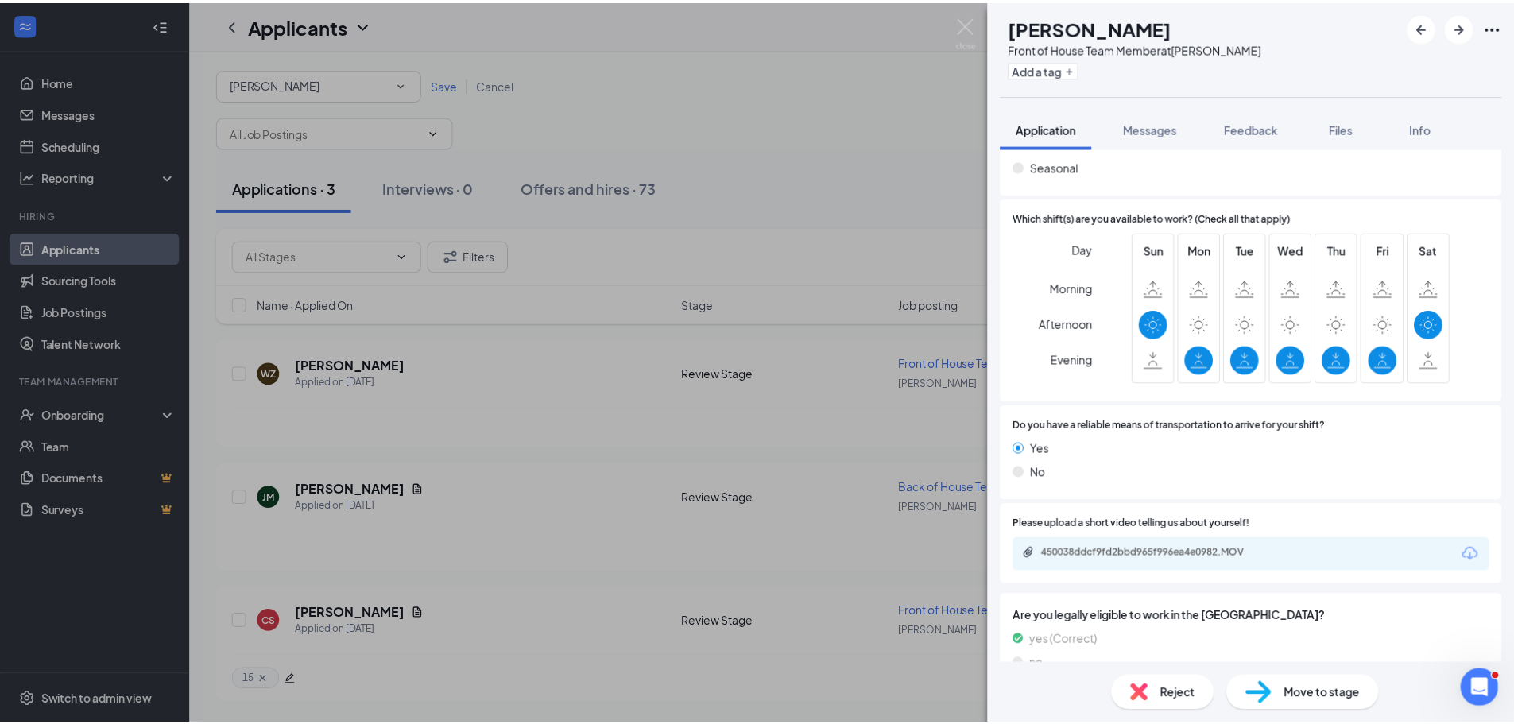
scroll to position [1500, 0]
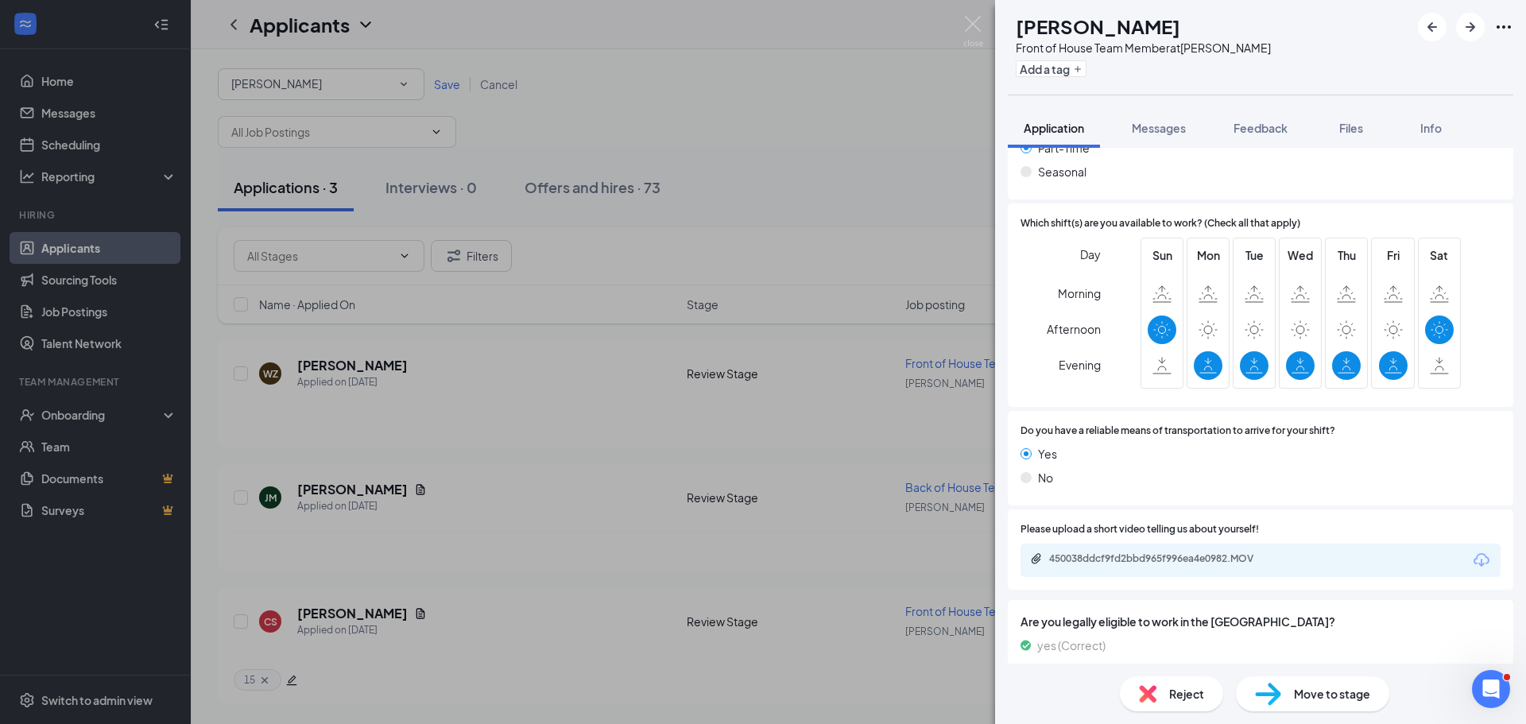
click at [700, 384] on div "[PERSON_NAME] Front of House Team Member at [PERSON_NAME] Add a tag Application…" at bounding box center [763, 362] width 1526 height 724
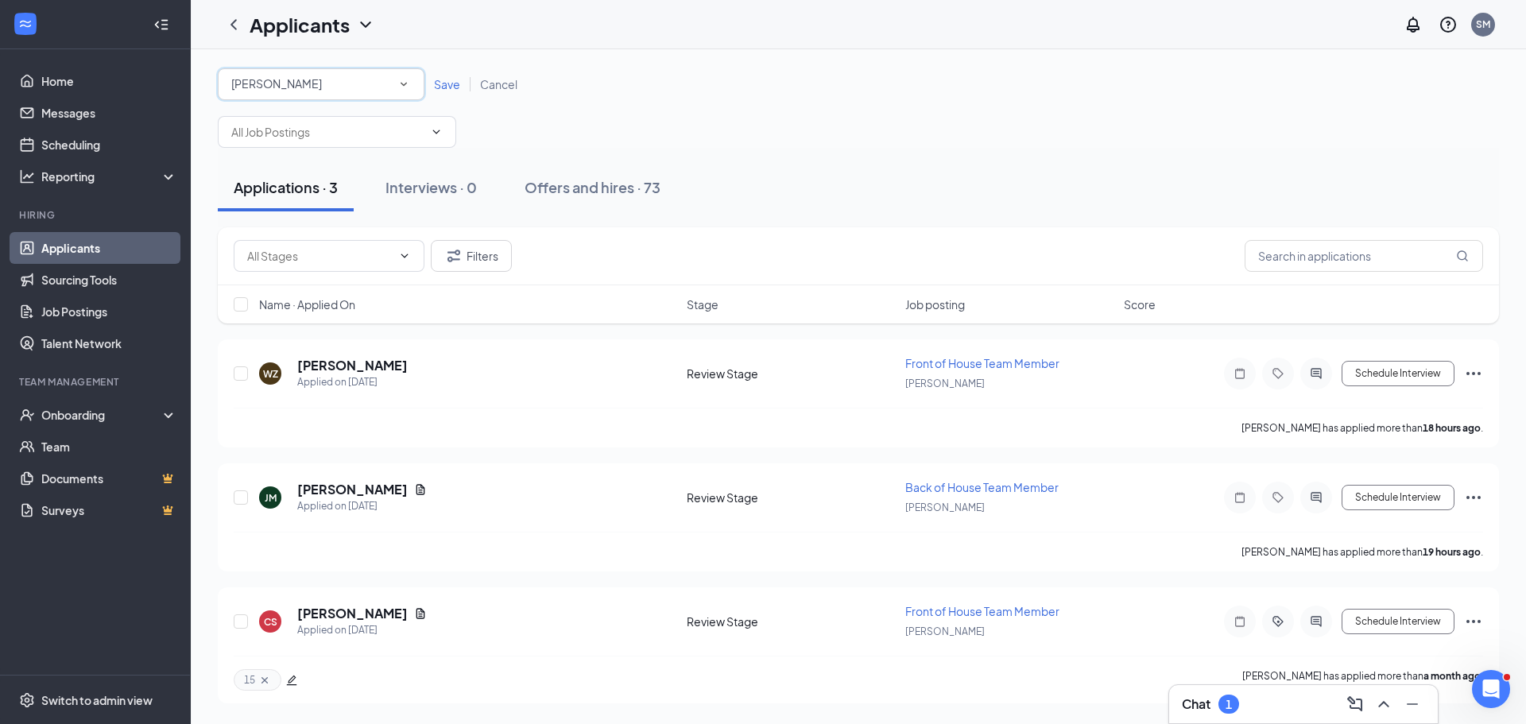
click at [311, 87] on div "[PERSON_NAME]" at bounding box center [321, 84] width 180 height 19
click at [259, 203] on span "[GEOGRAPHIC_DATA][PERSON_NAME]" at bounding box center [333, 205] width 207 height 14
click at [450, 83] on span "Save" at bounding box center [447, 84] width 26 height 14
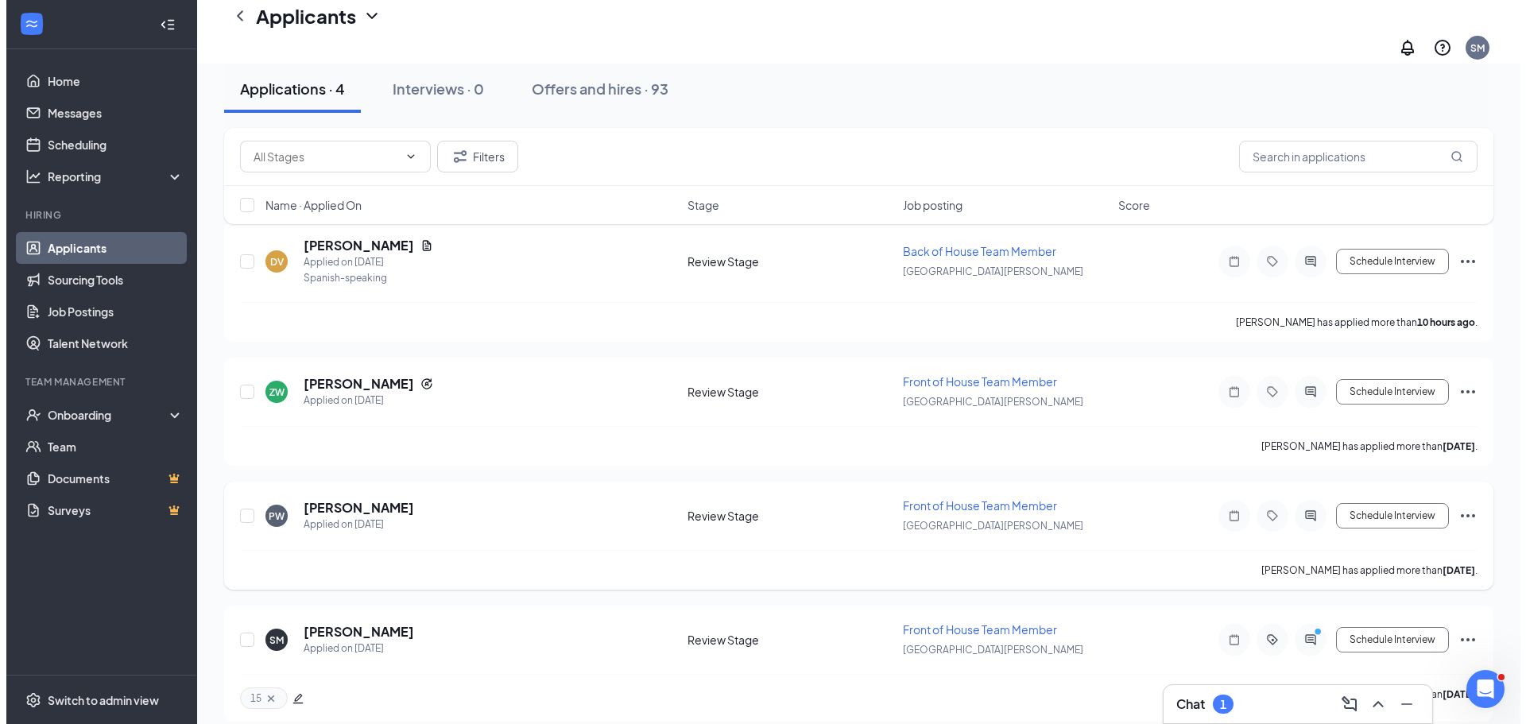
scroll to position [119, 0]
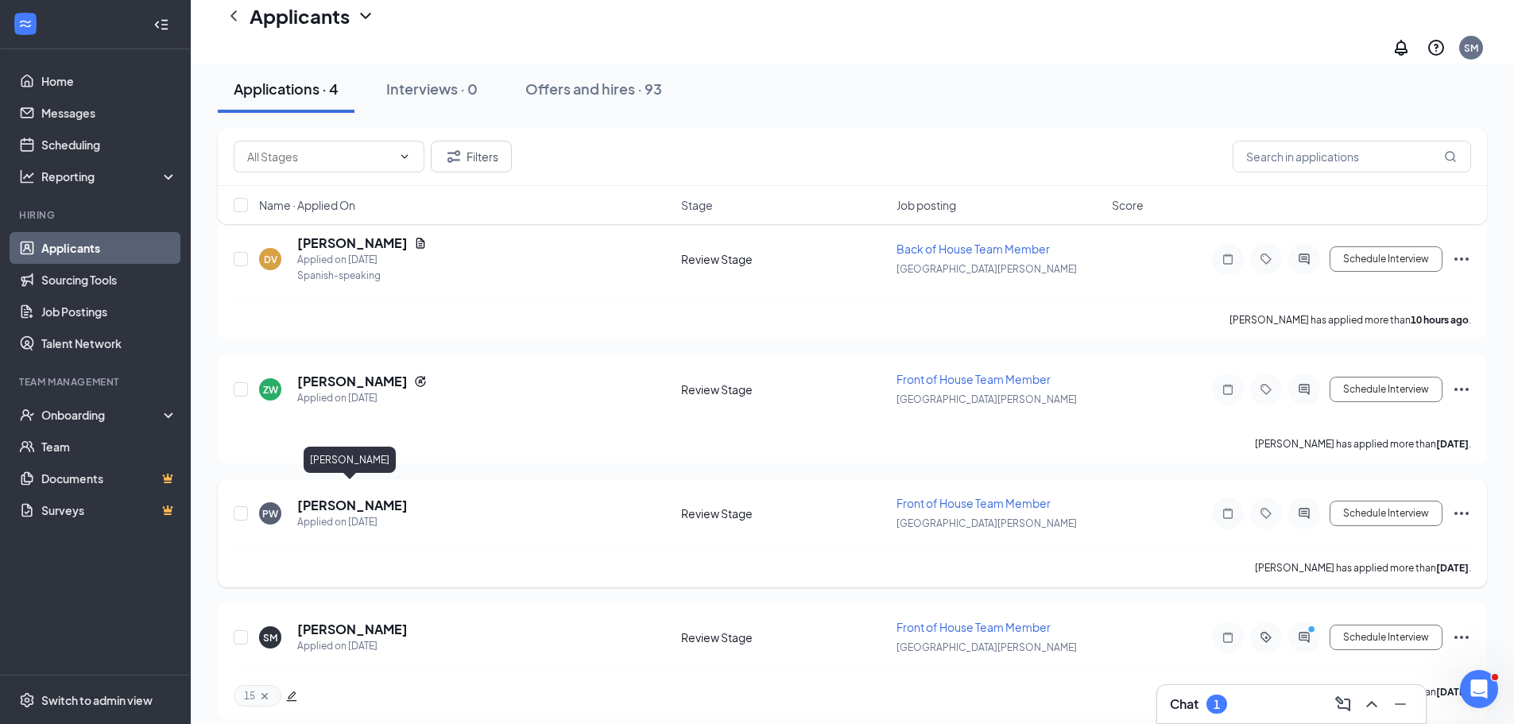
click at [365, 497] on h5 "[PERSON_NAME]" at bounding box center [352, 505] width 110 height 17
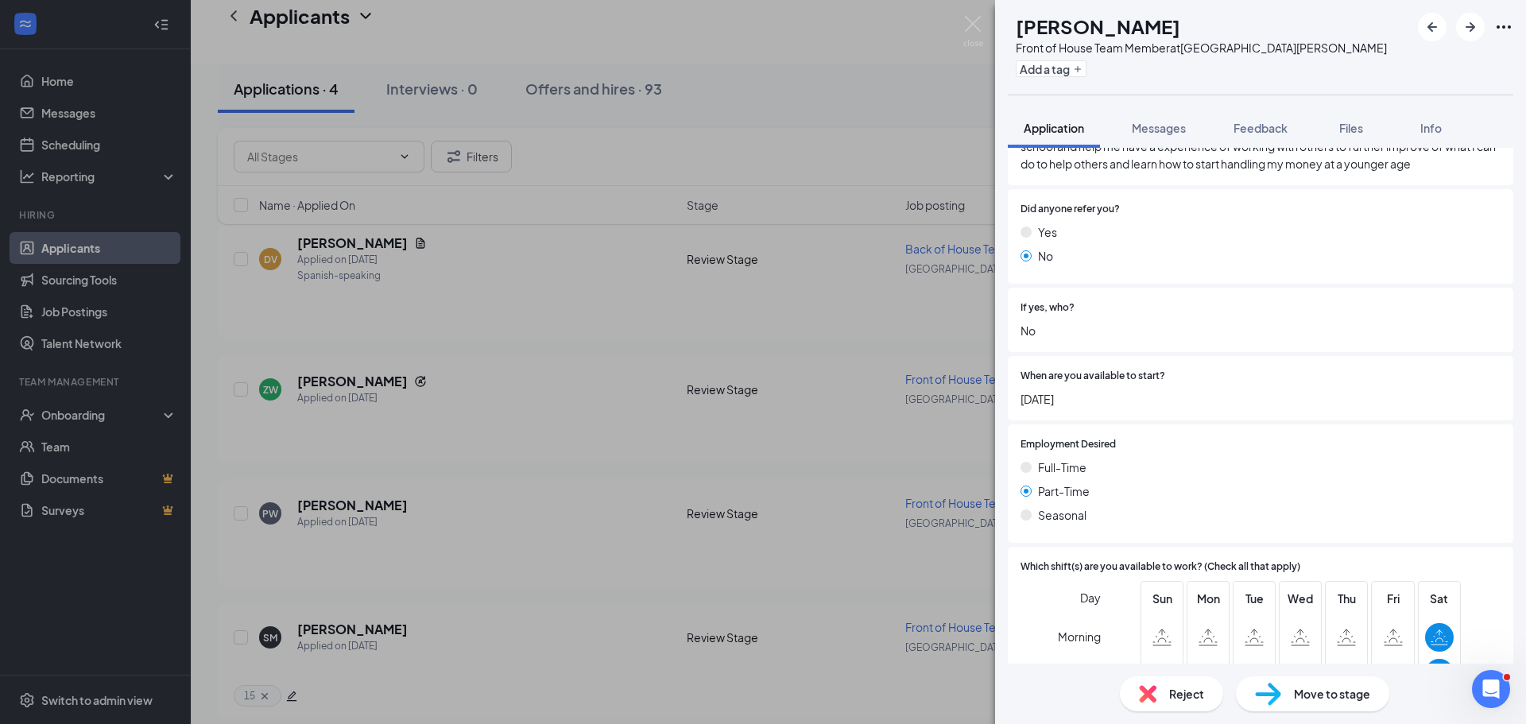
scroll to position [1559, 0]
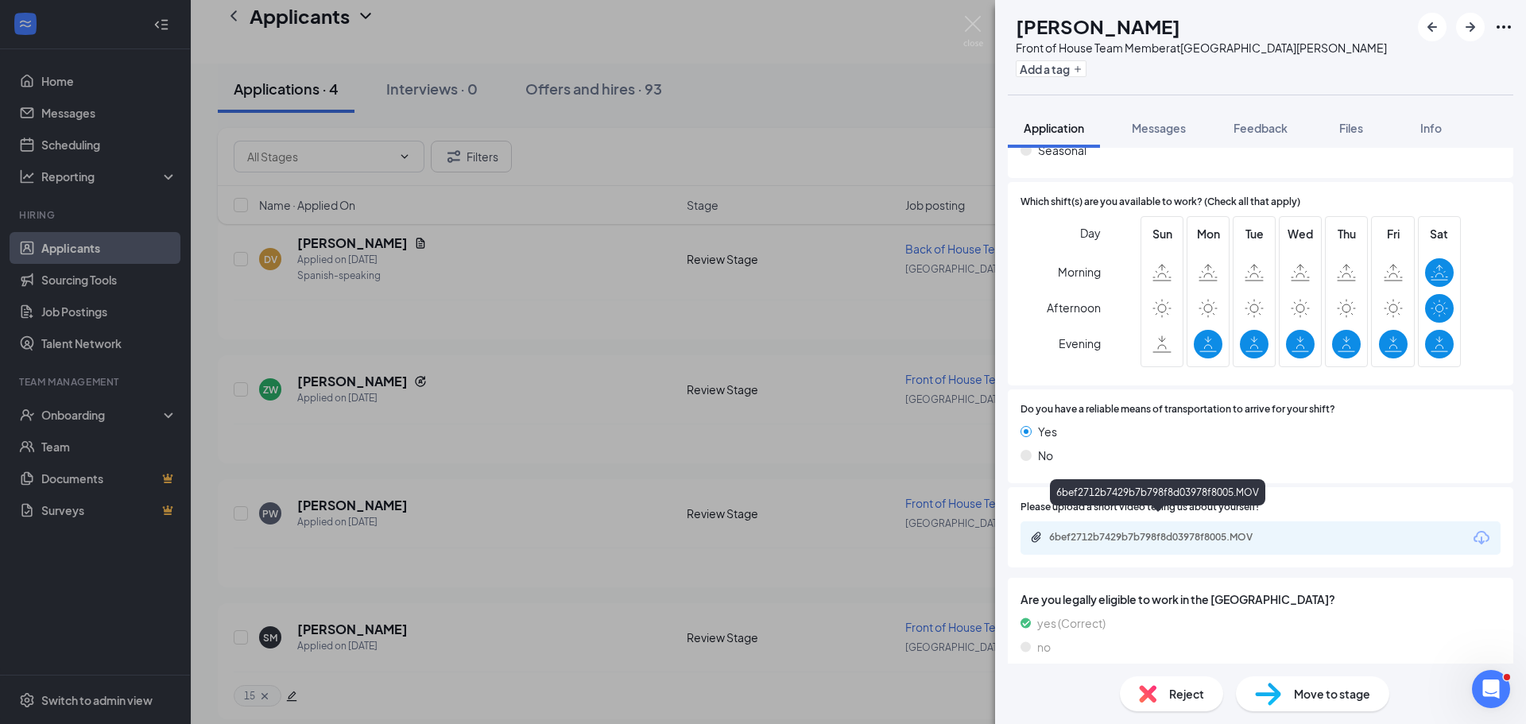
click at [1108, 531] on div "6bef2712b7429b7b798f8d03978f8005.MOV" at bounding box center [1160, 537] width 223 height 13
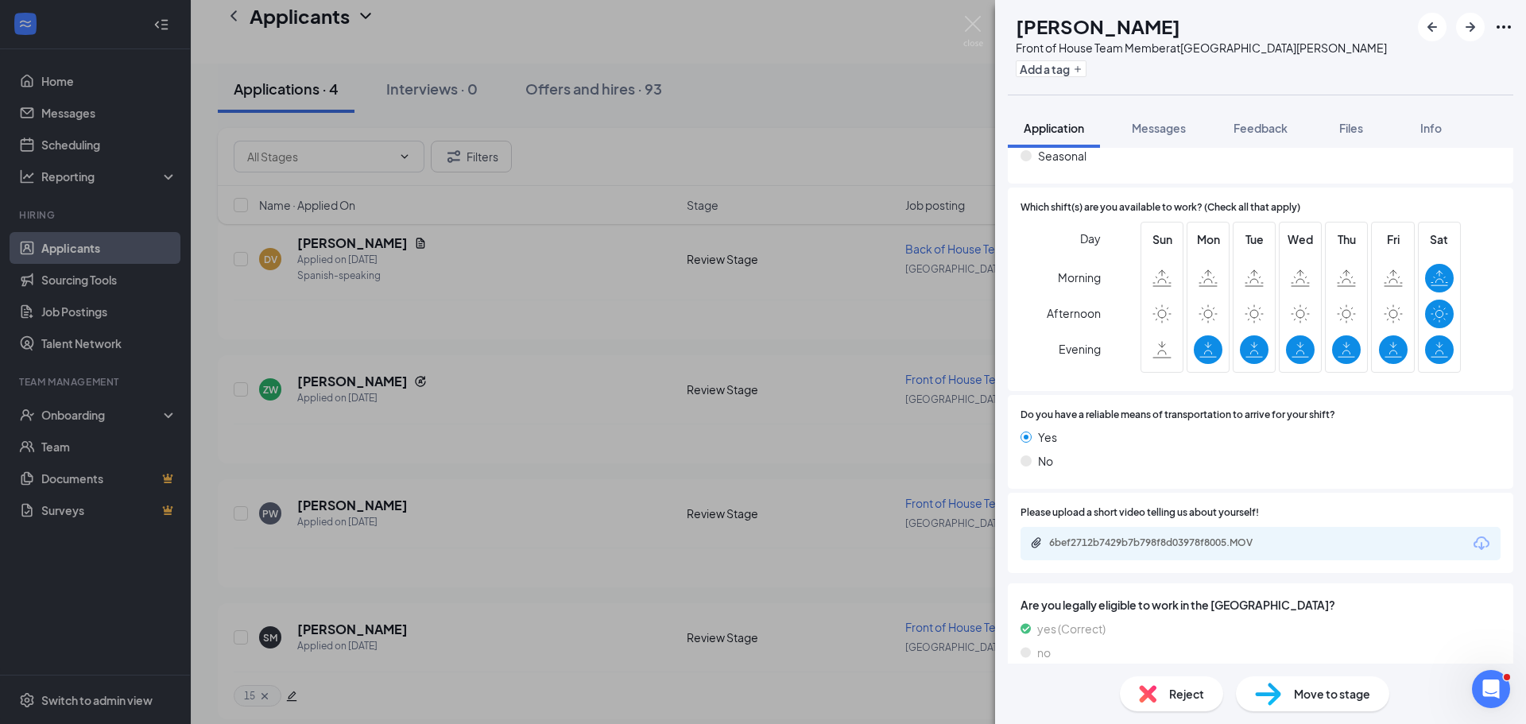
click at [577, 606] on div "PW [PERSON_NAME] Front of House Team Member at [GEOGRAPHIC_DATA][PERSON_NAME] A…" at bounding box center [763, 362] width 1526 height 724
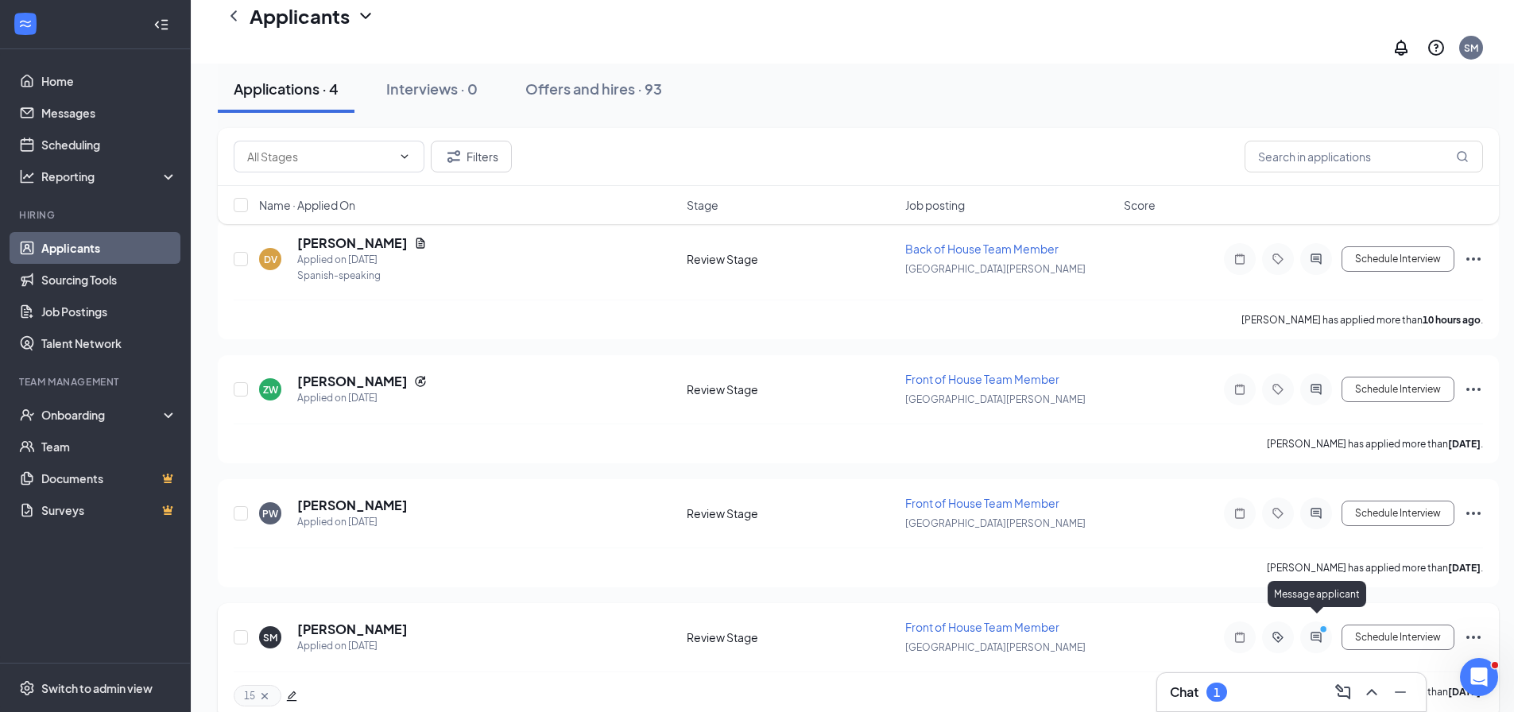
click at [1315, 631] on icon "ActiveChat" at bounding box center [1315, 637] width 19 height 13
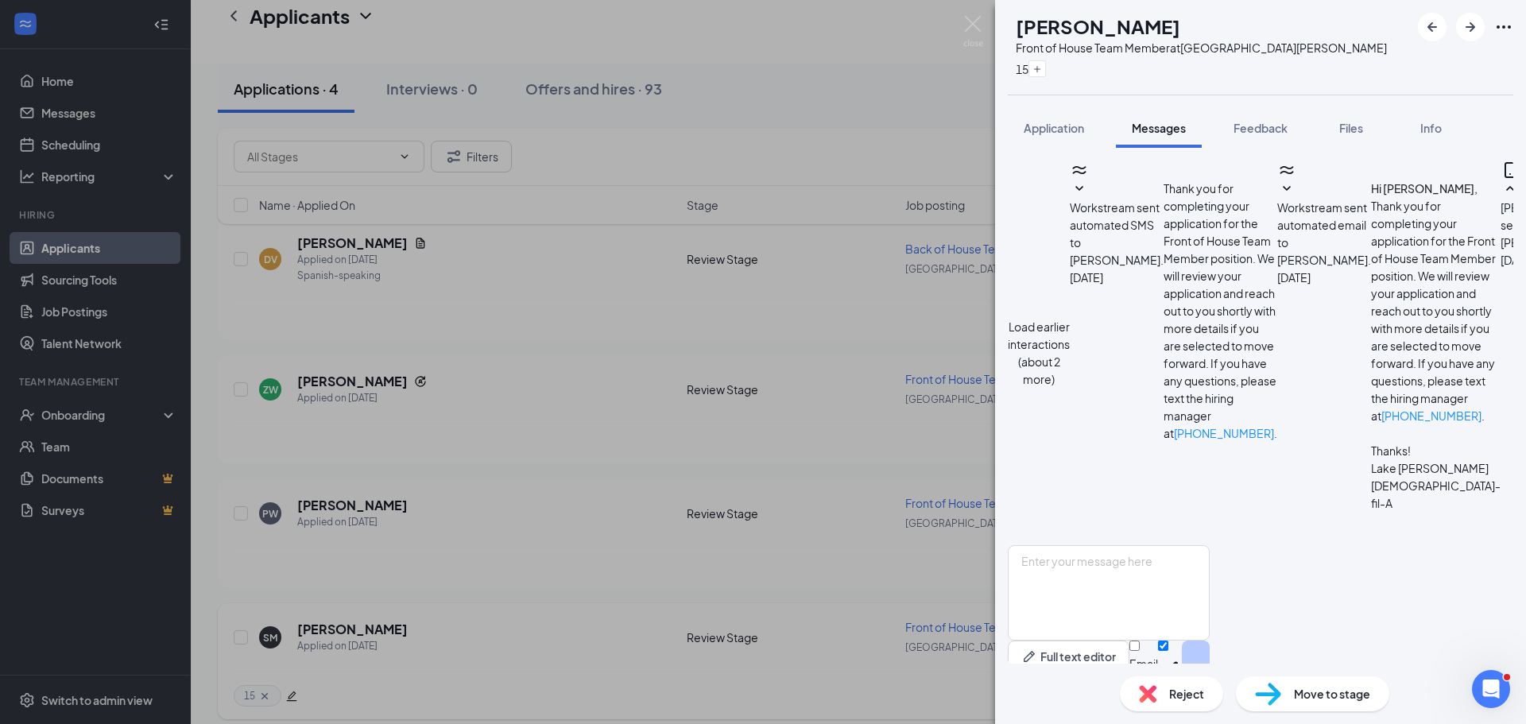
scroll to position [521, 0]
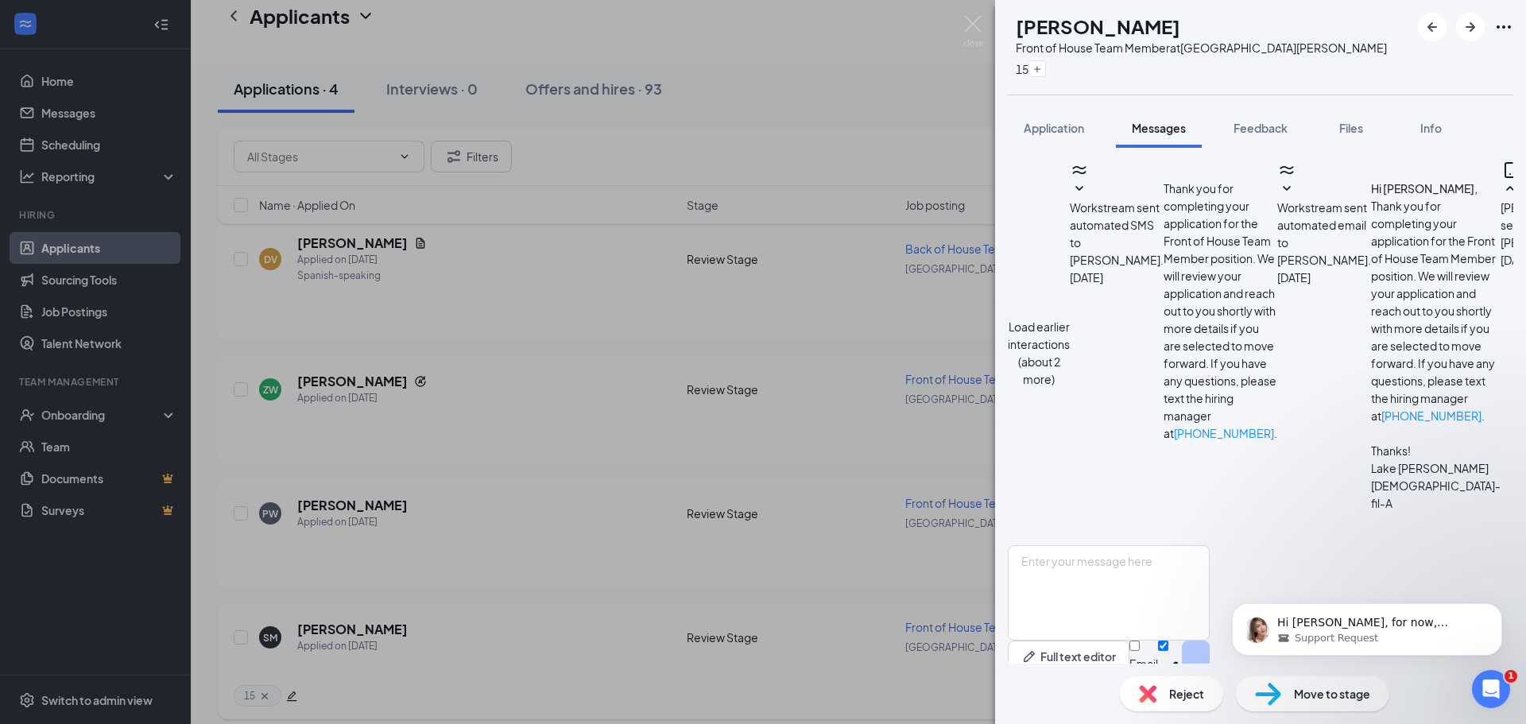
scroll to position [839, 0]
drag, startPoint x: 434, startPoint y: 604, endPoint x: 420, endPoint y: 567, distance: 40.0
click at [433, 604] on div "SM [PERSON_NAME] Front of House Team Member at [GEOGRAPHIC_DATA][PERSON_NAME] 1…" at bounding box center [763, 362] width 1526 height 724
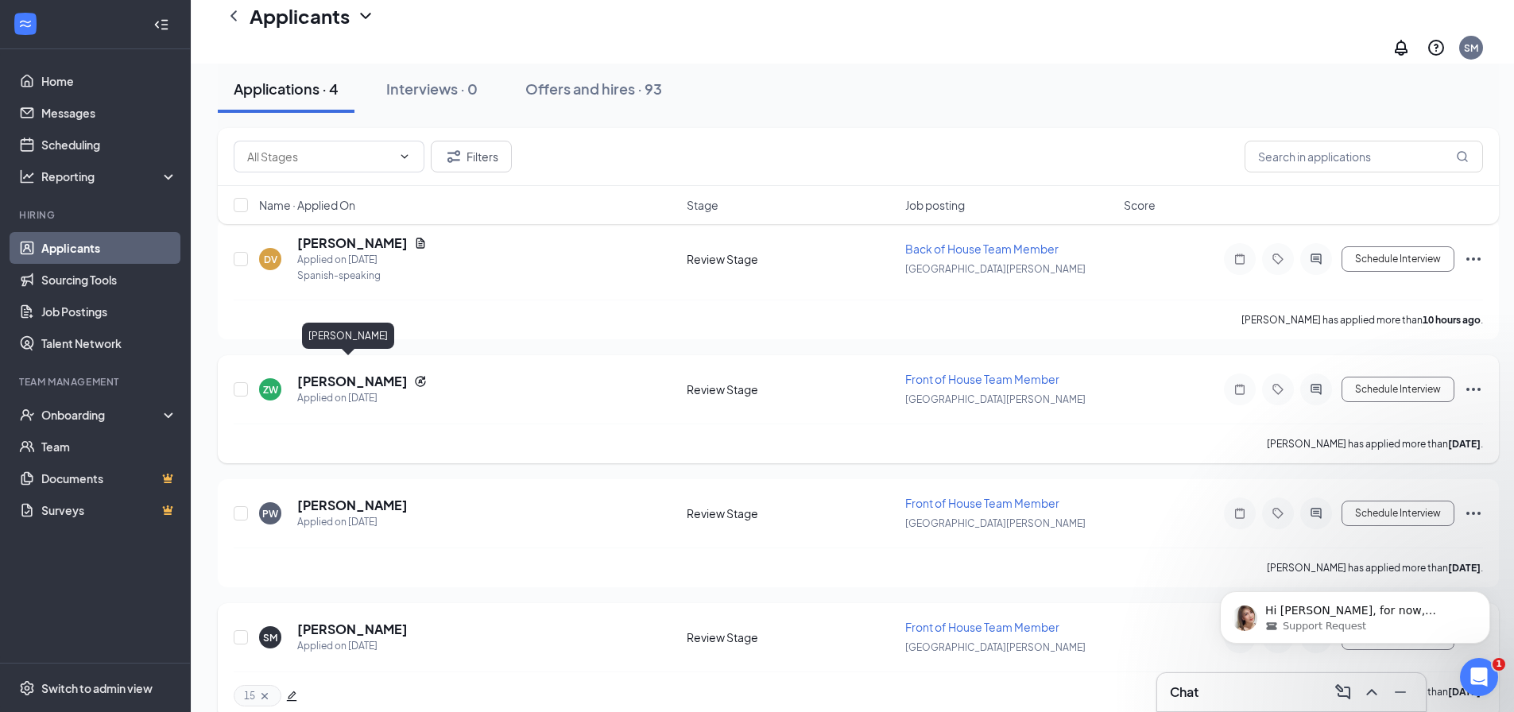
click at [320, 373] on h5 "[PERSON_NAME]" at bounding box center [352, 381] width 110 height 17
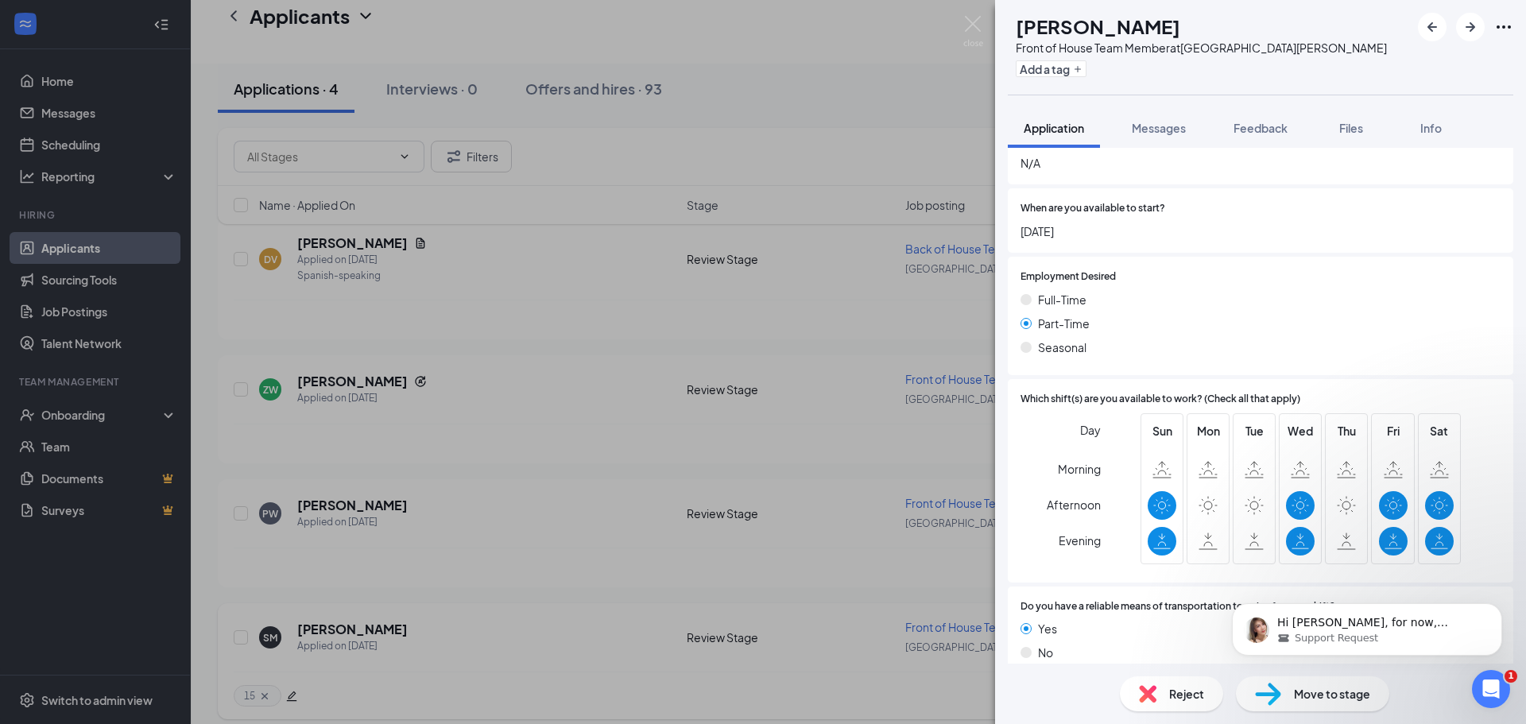
scroll to position [1604, 0]
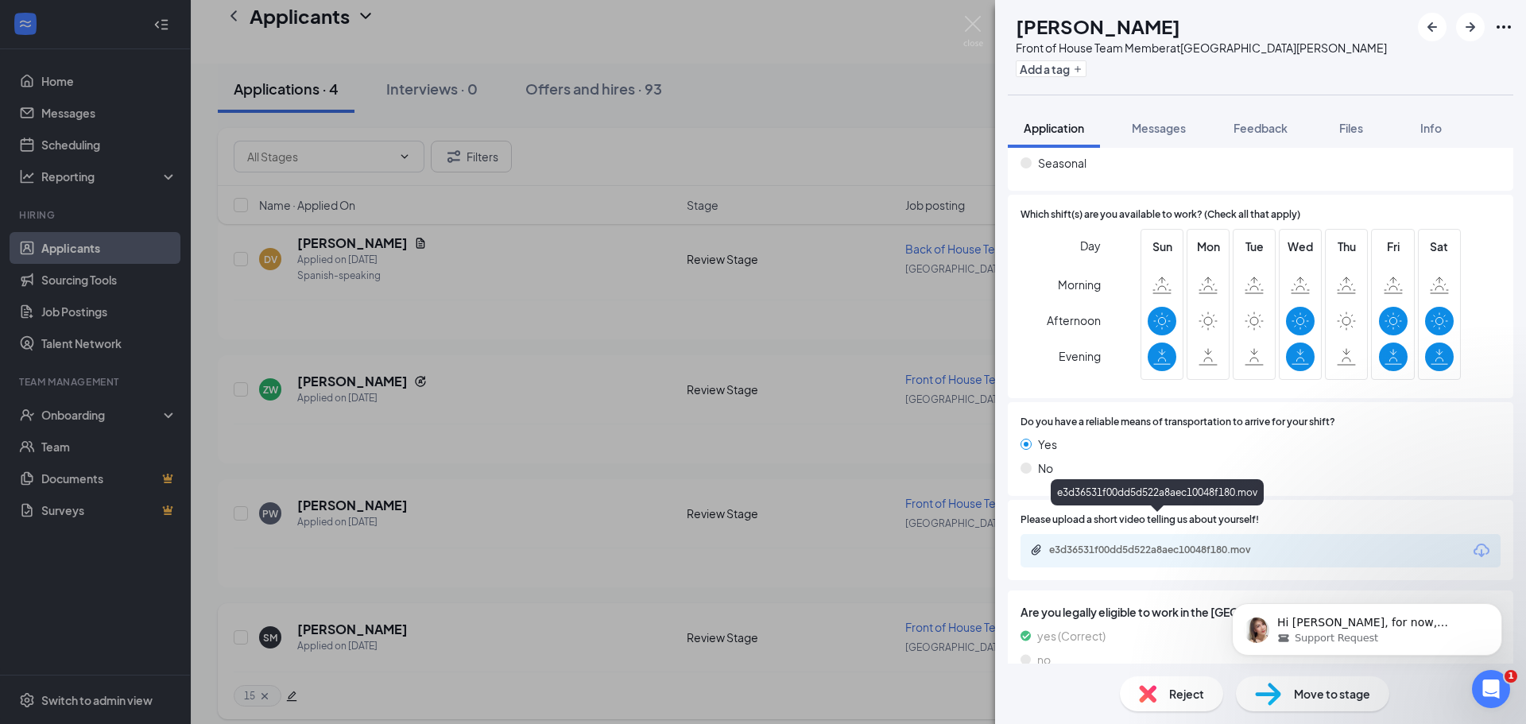
click at [1137, 544] on div "e3d36531f00dd5d522a8aec10048f180.mov" at bounding box center [1160, 550] width 223 height 13
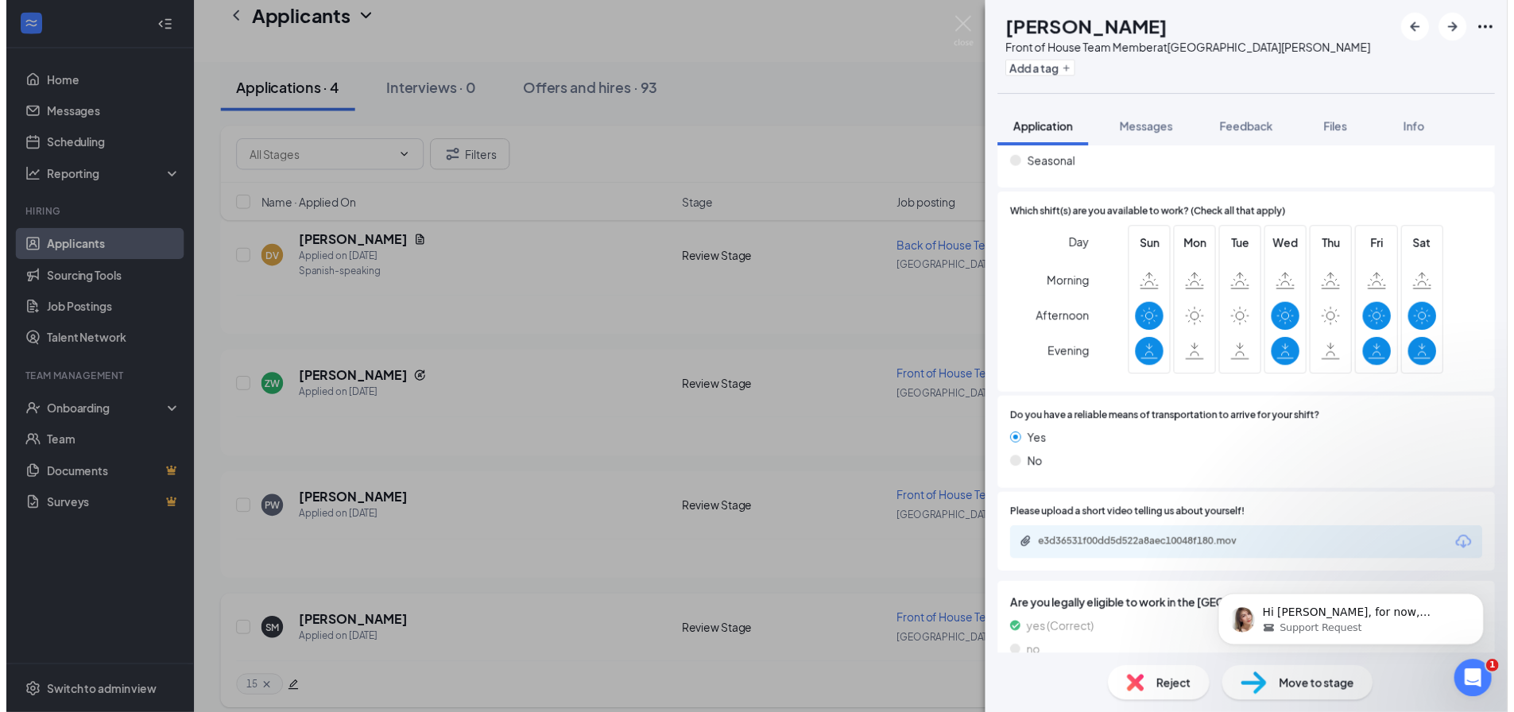
scroll to position [1598, 0]
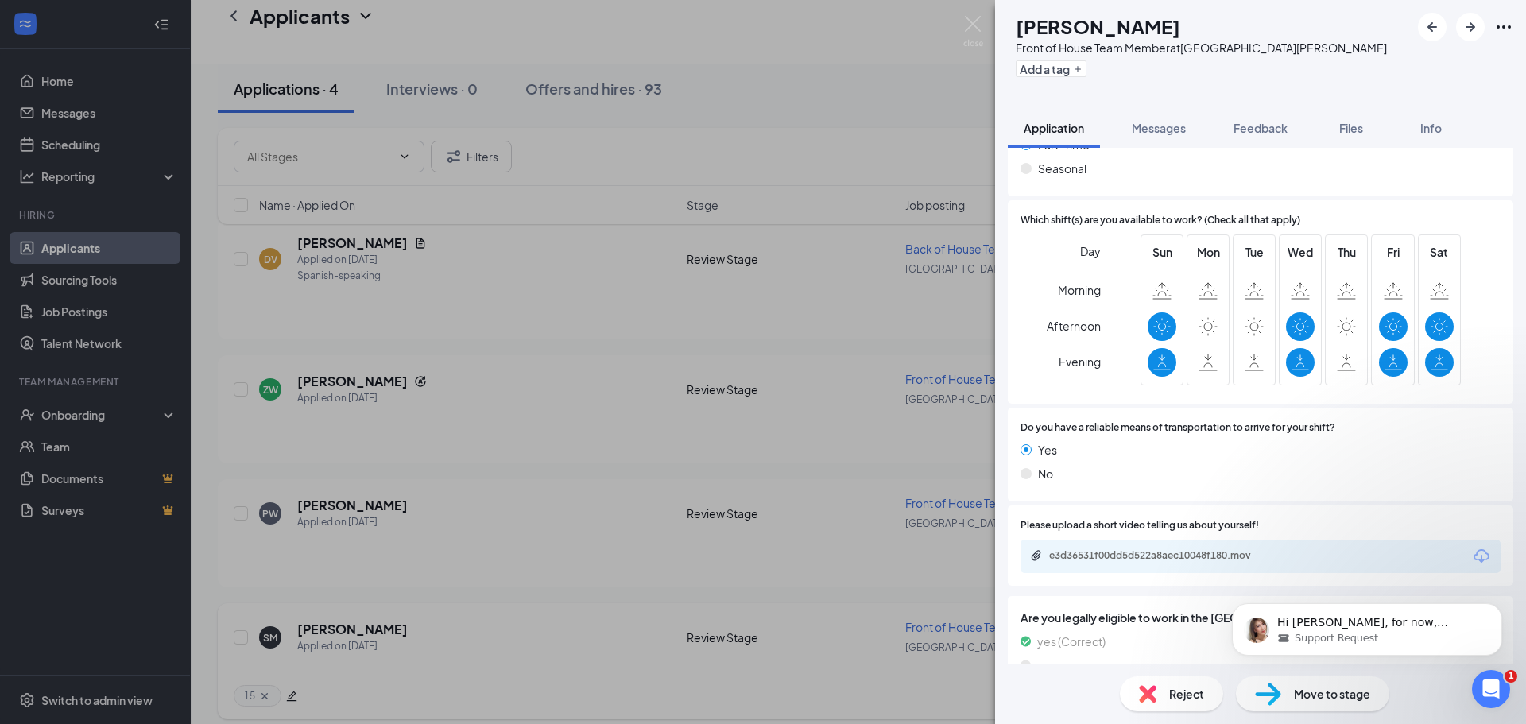
click at [760, 289] on div "ZW [PERSON_NAME] Front of House Team Member at [GEOGRAPHIC_DATA][PERSON_NAME] A…" at bounding box center [763, 362] width 1526 height 724
